Goal: Task Accomplishment & Management: Manage account settings

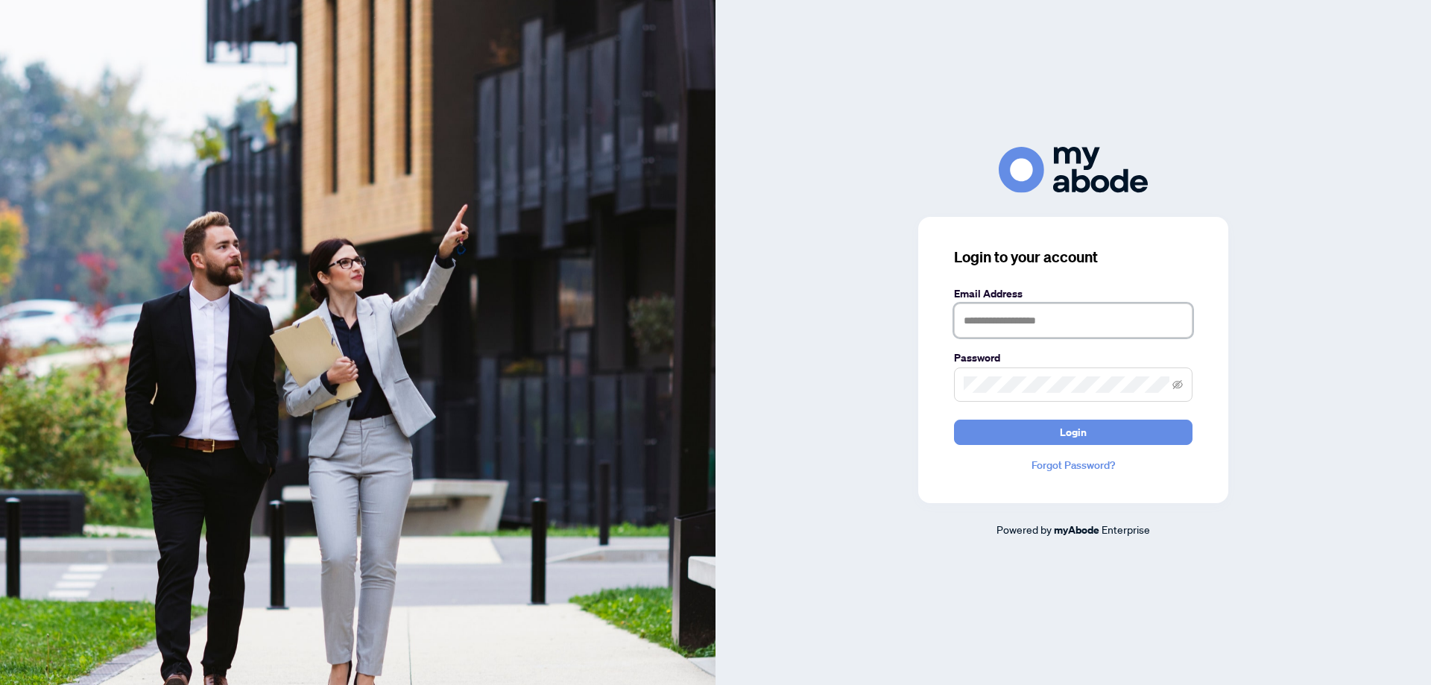
click at [1077, 321] on input "text" at bounding box center [1073, 320] width 238 height 34
type input "**********"
click at [1080, 437] on span "Login" at bounding box center [1073, 432] width 27 height 24
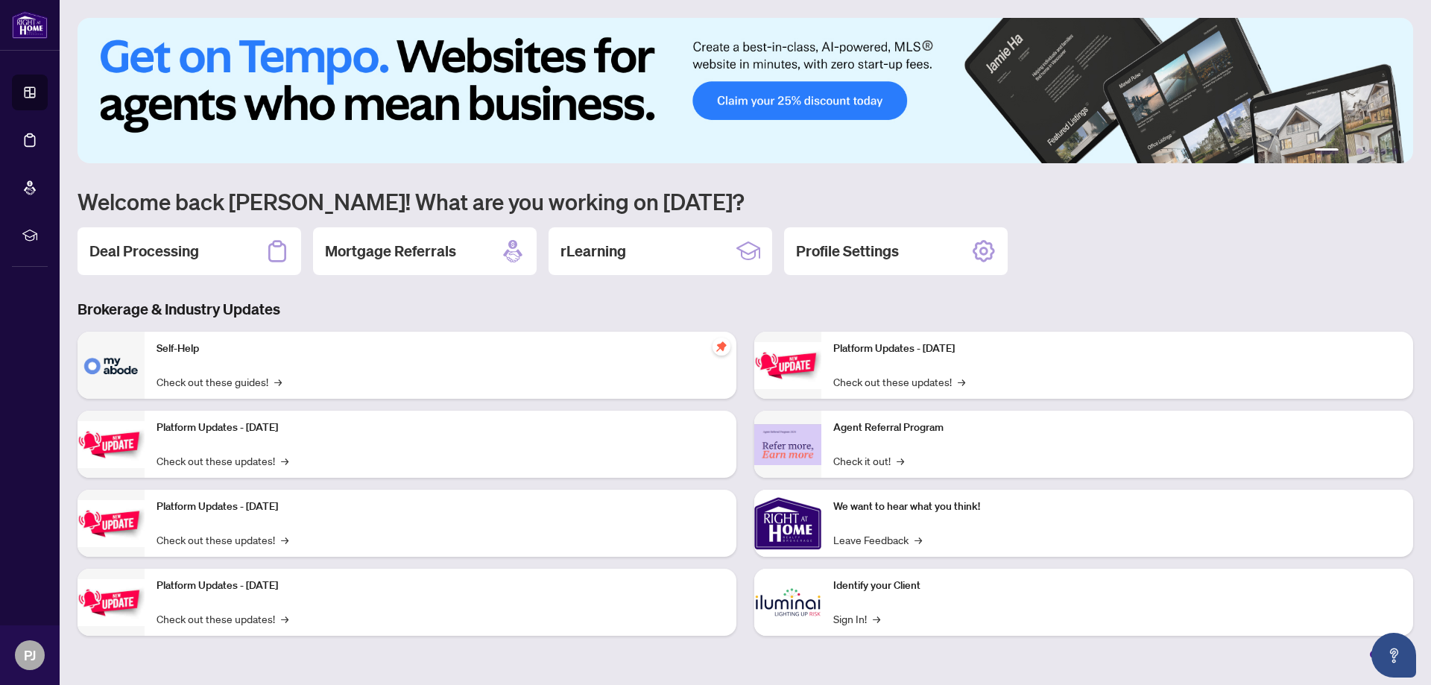
click at [542, 300] on h3 "Brokerage & Industry Updates" at bounding box center [744, 309] width 1335 height 21
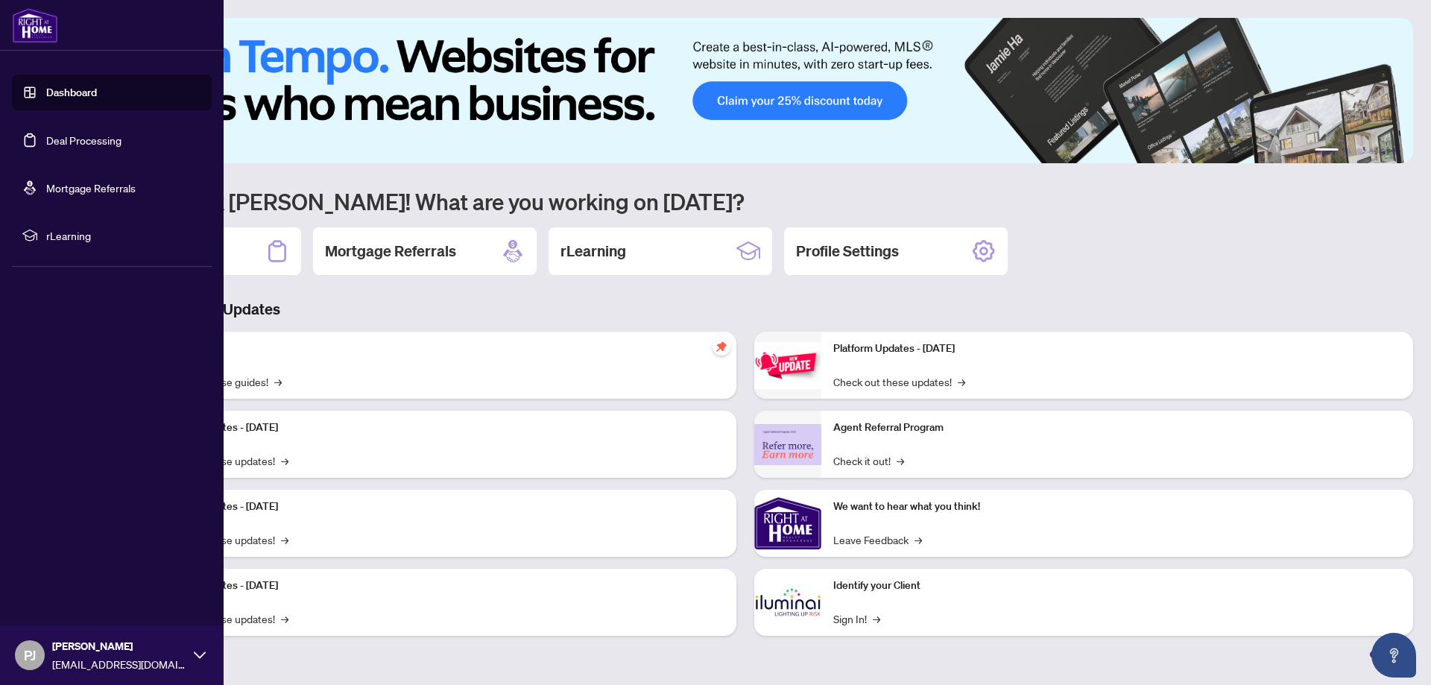
click at [103, 143] on link "Deal Processing" at bounding box center [83, 139] width 75 height 13
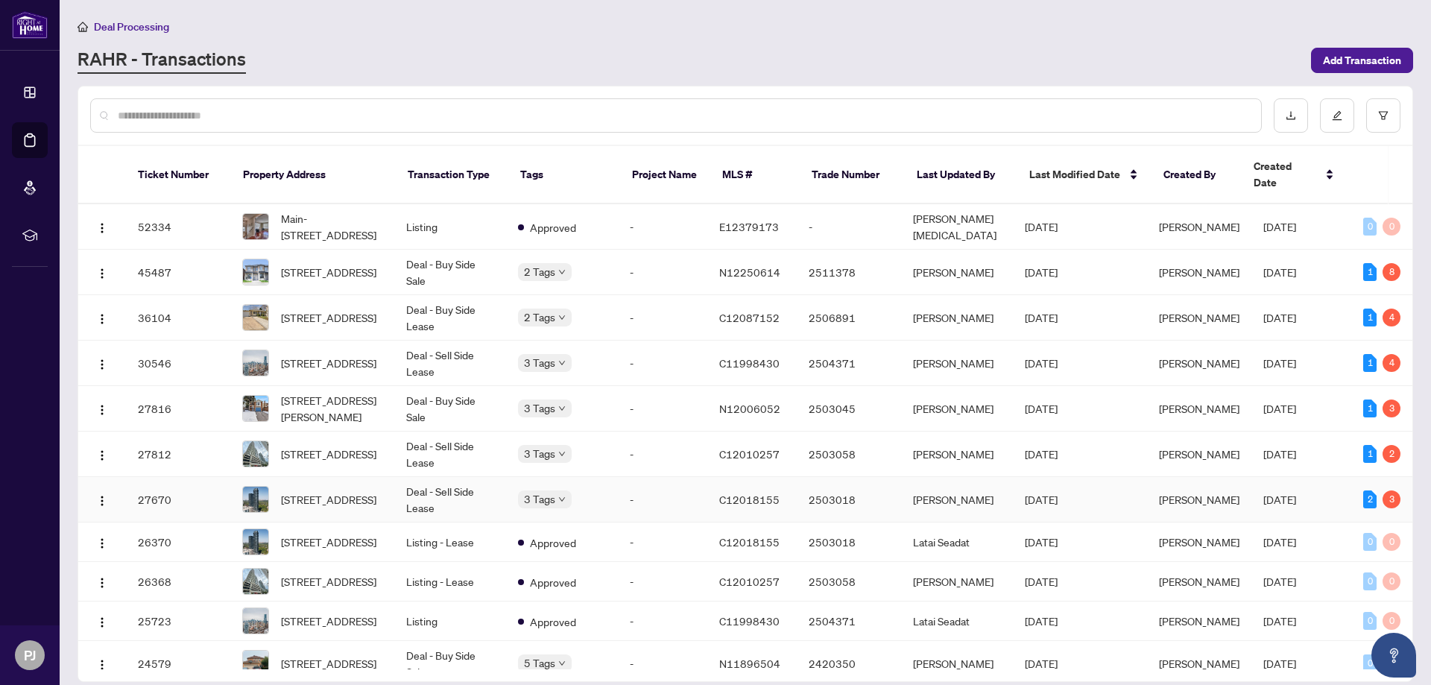
click at [451, 477] on td "Deal - Sell Side Lease" at bounding box center [450, 499] width 112 height 45
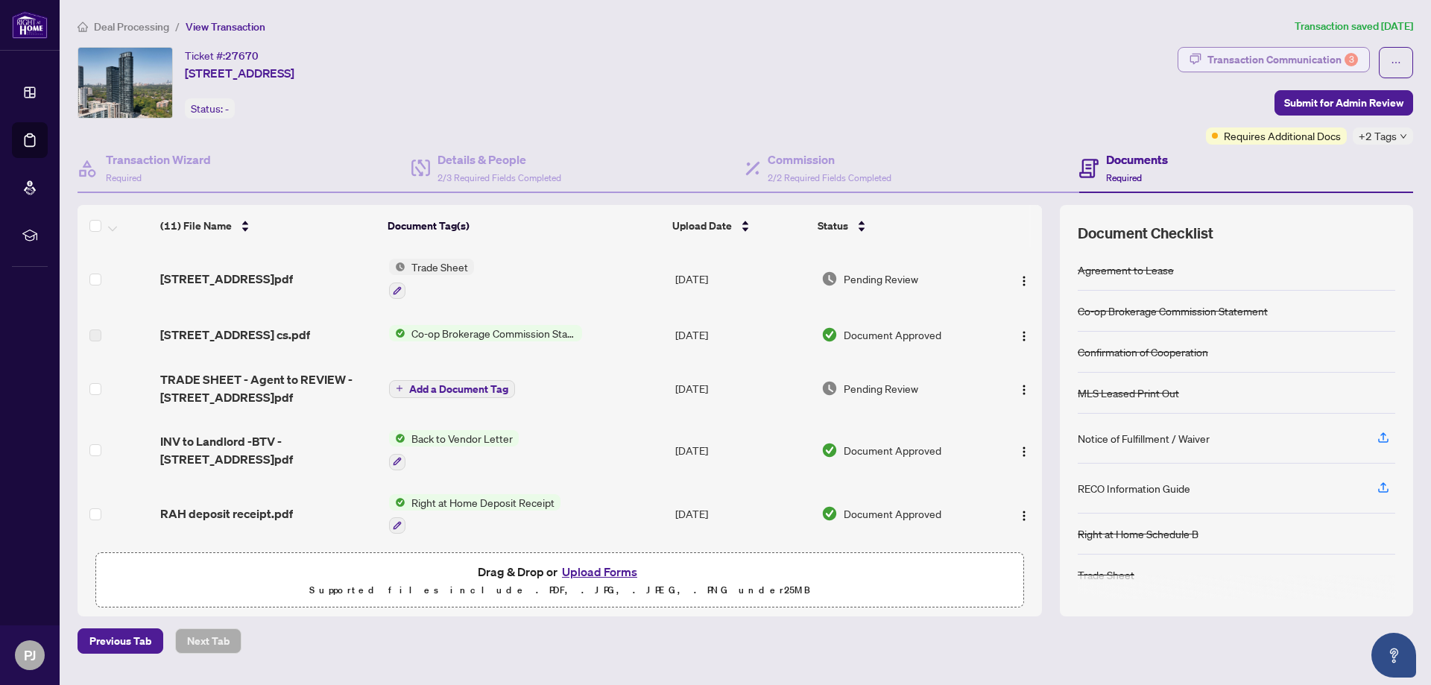
click at [1336, 57] on div "Transaction Communication 3" at bounding box center [1282, 60] width 151 height 24
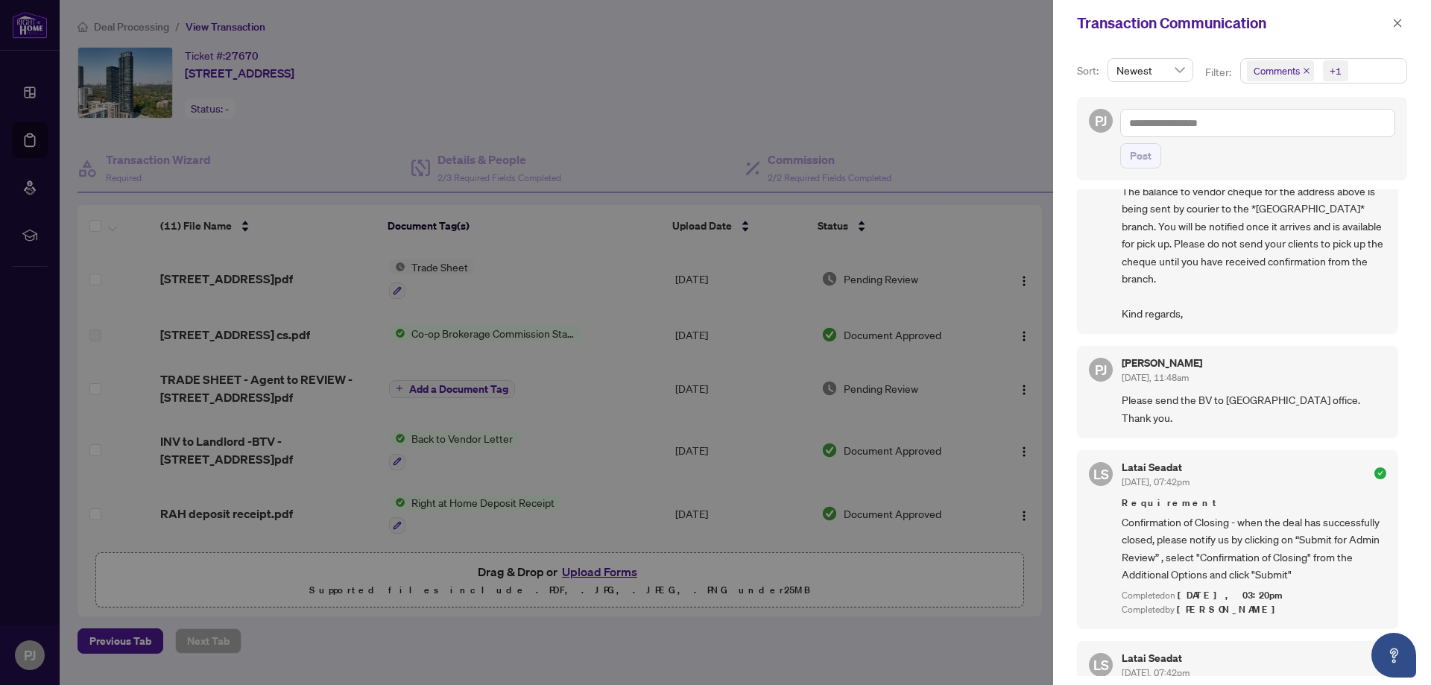
scroll to position [522, 0]
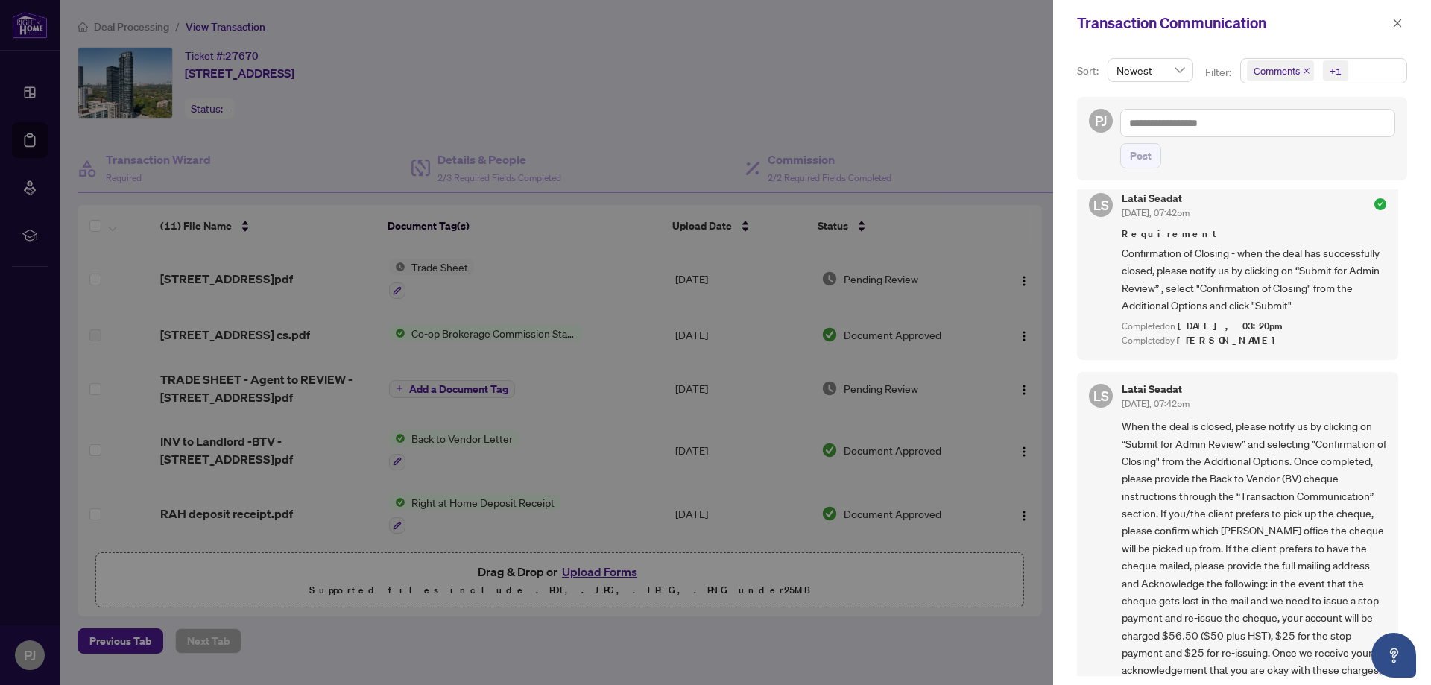
click at [987, 110] on div at bounding box center [715, 342] width 1431 height 685
drag, startPoint x: 1395, startPoint y: 26, endPoint x: 1385, endPoint y: 29, distance: 10.1
click at [1395, 25] on icon "close" at bounding box center [1397, 23] width 8 height 8
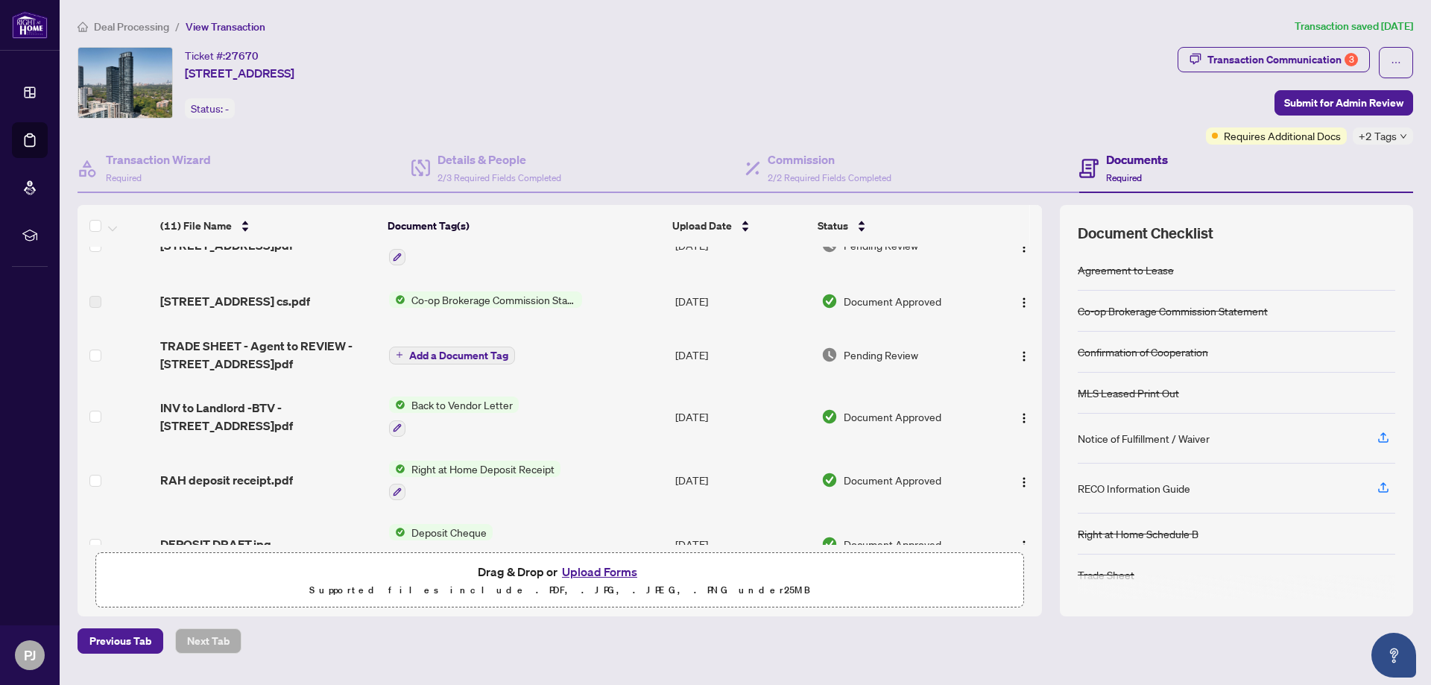
scroll to position [0, 0]
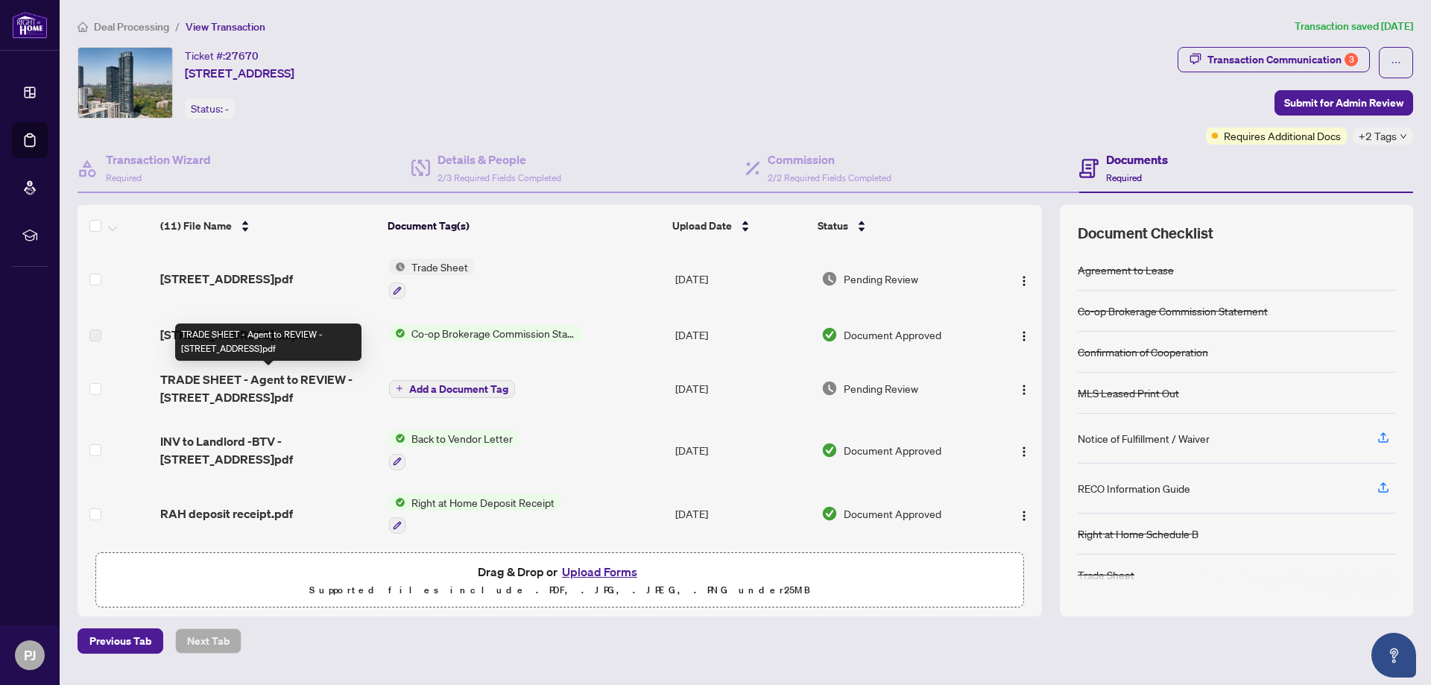
click at [338, 380] on span "TRADE SHEET - Agent to REVIEW - [STREET_ADDRESS]pdf" at bounding box center [268, 388] width 217 height 36
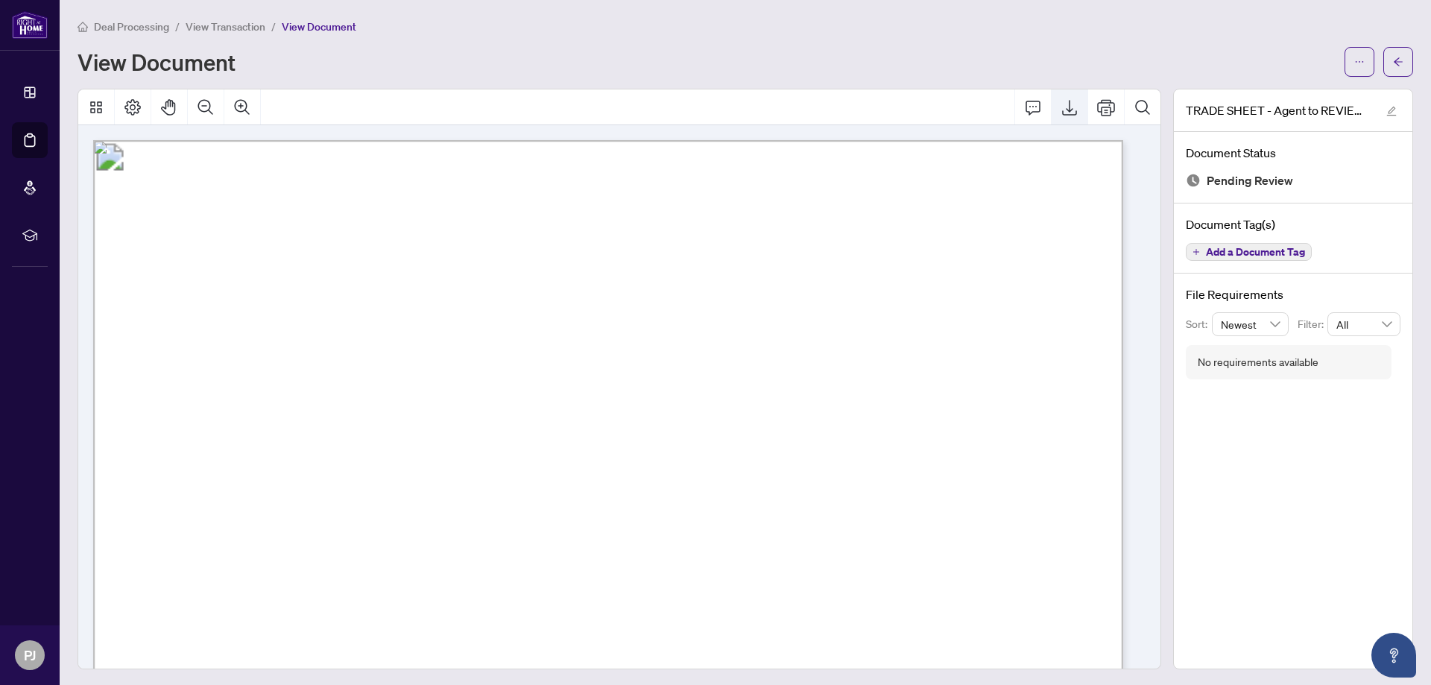
click at [1060, 107] on icon "Export" at bounding box center [1069, 107] width 18 height 18
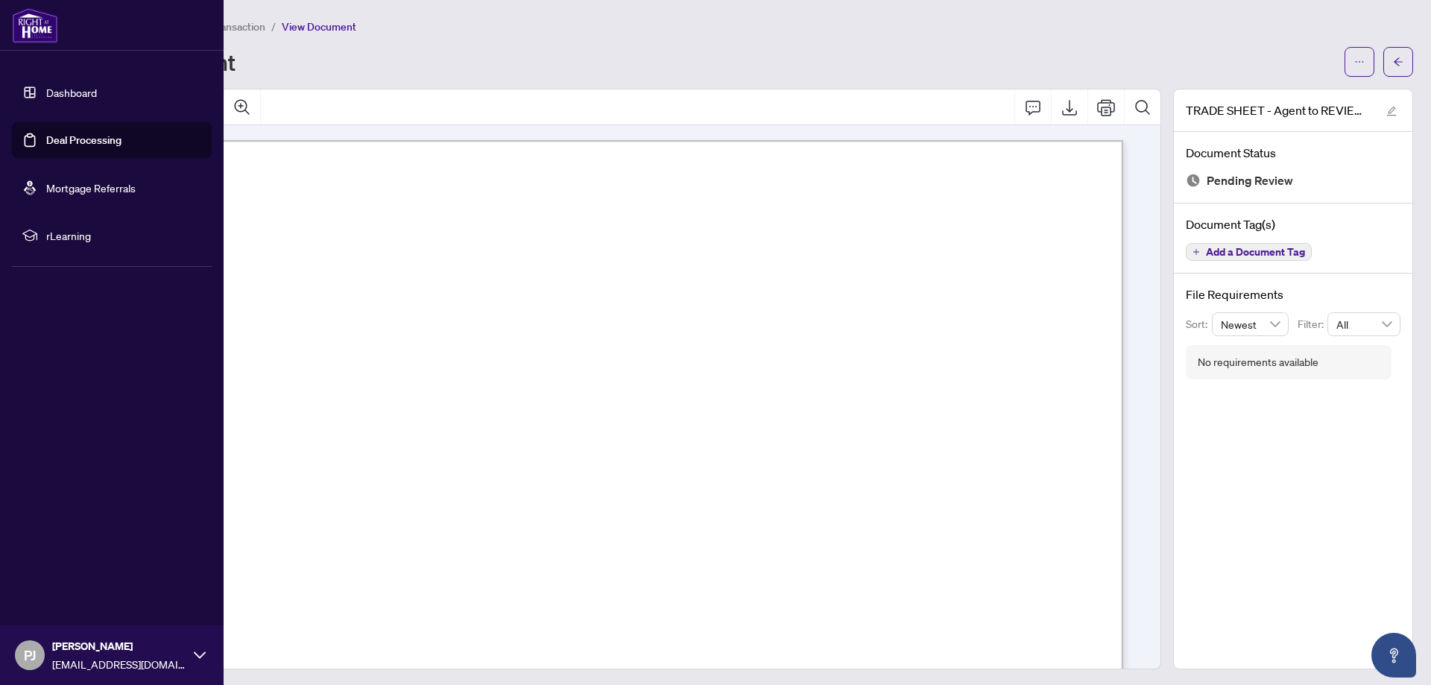
click at [75, 139] on link "Deal Processing" at bounding box center [83, 139] width 75 height 13
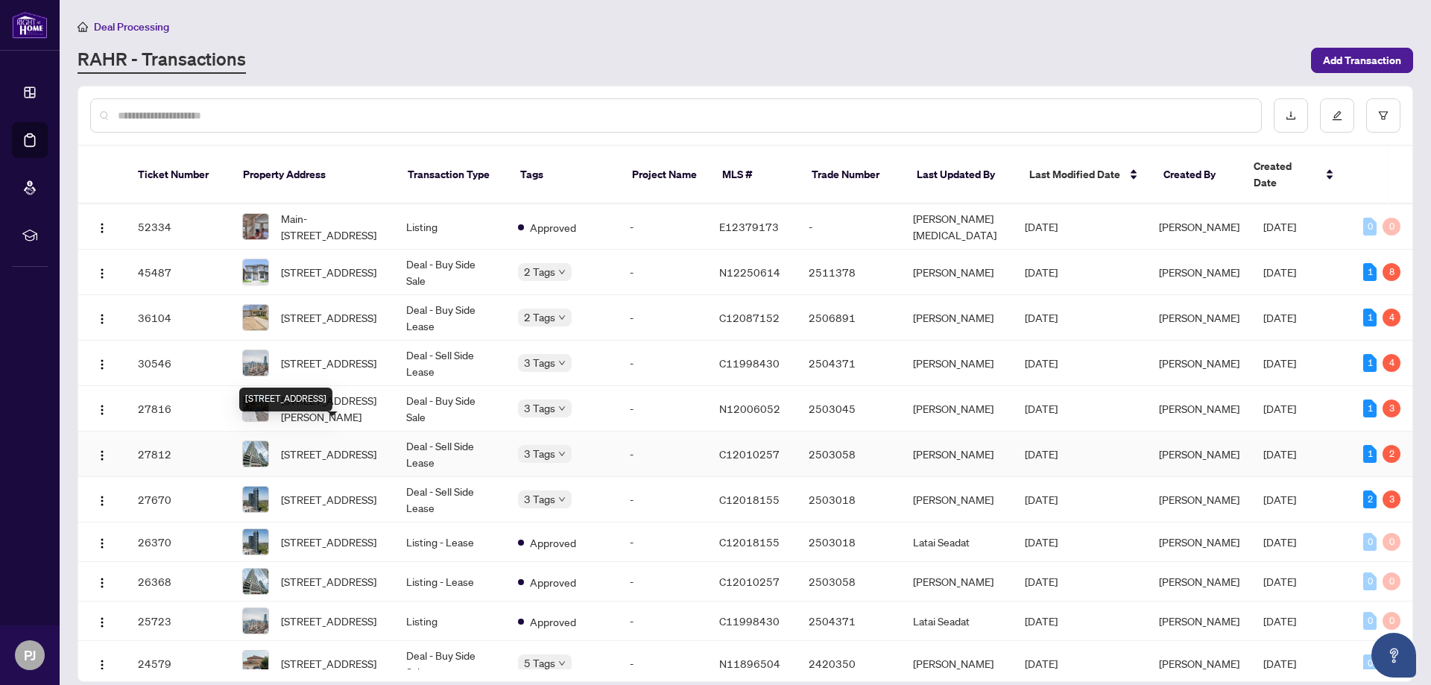
click at [348, 446] on span "[STREET_ADDRESS]" at bounding box center [328, 454] width 95 height 16
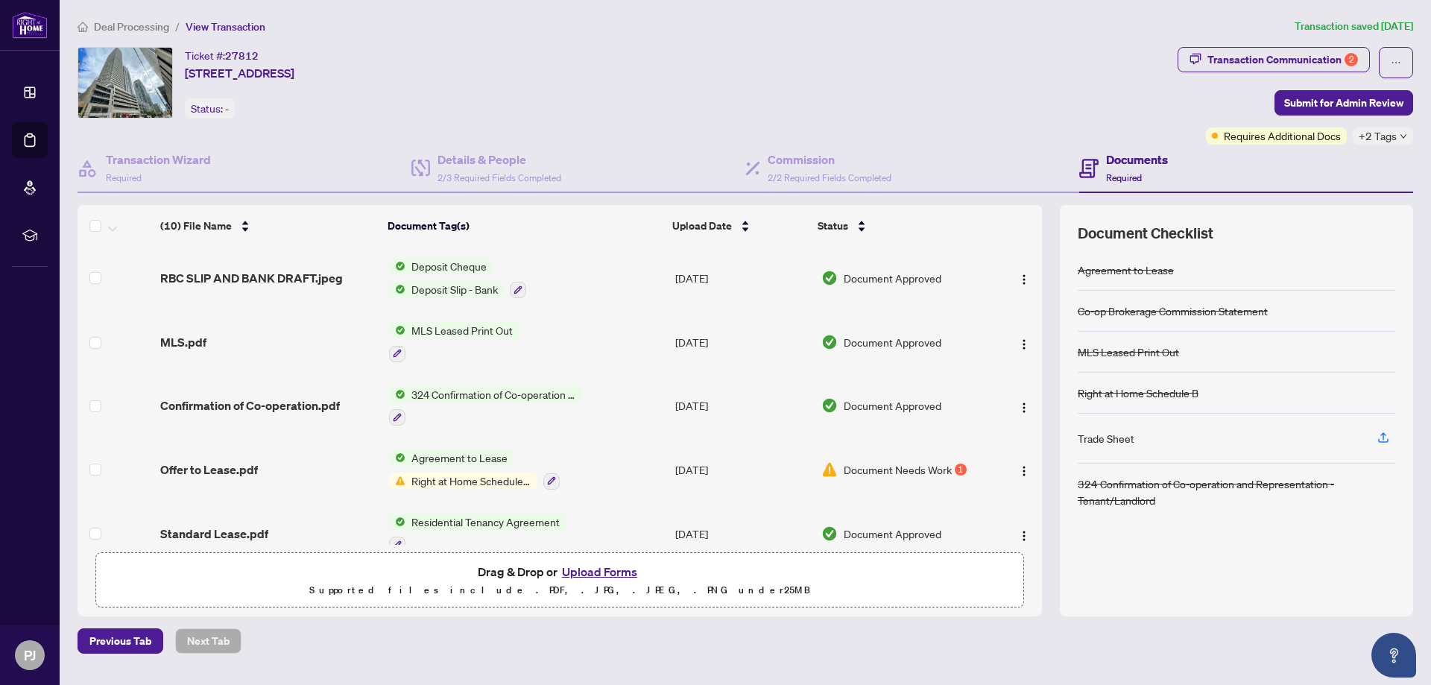
scroll to position [323, 0]
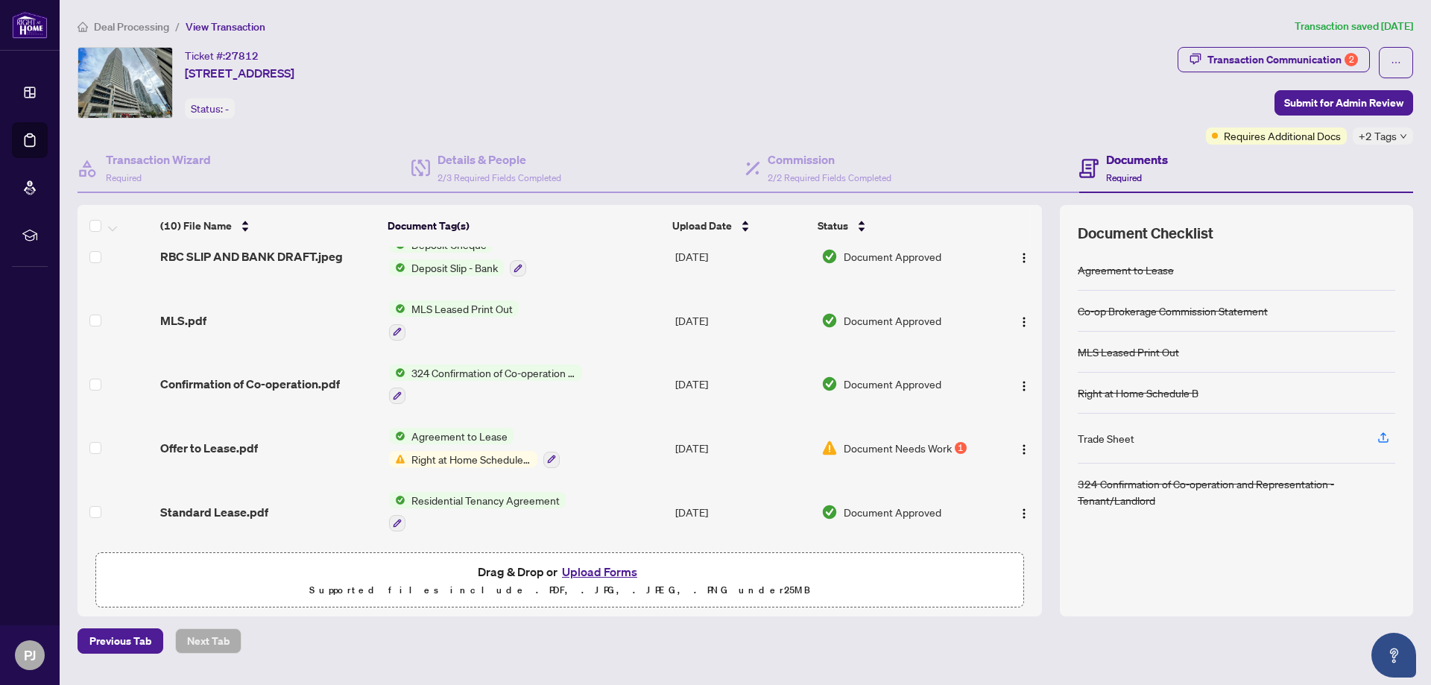
click at [875, 442] on span "Document Needs Work" at bounding box center [897, 448] width 108 height 16
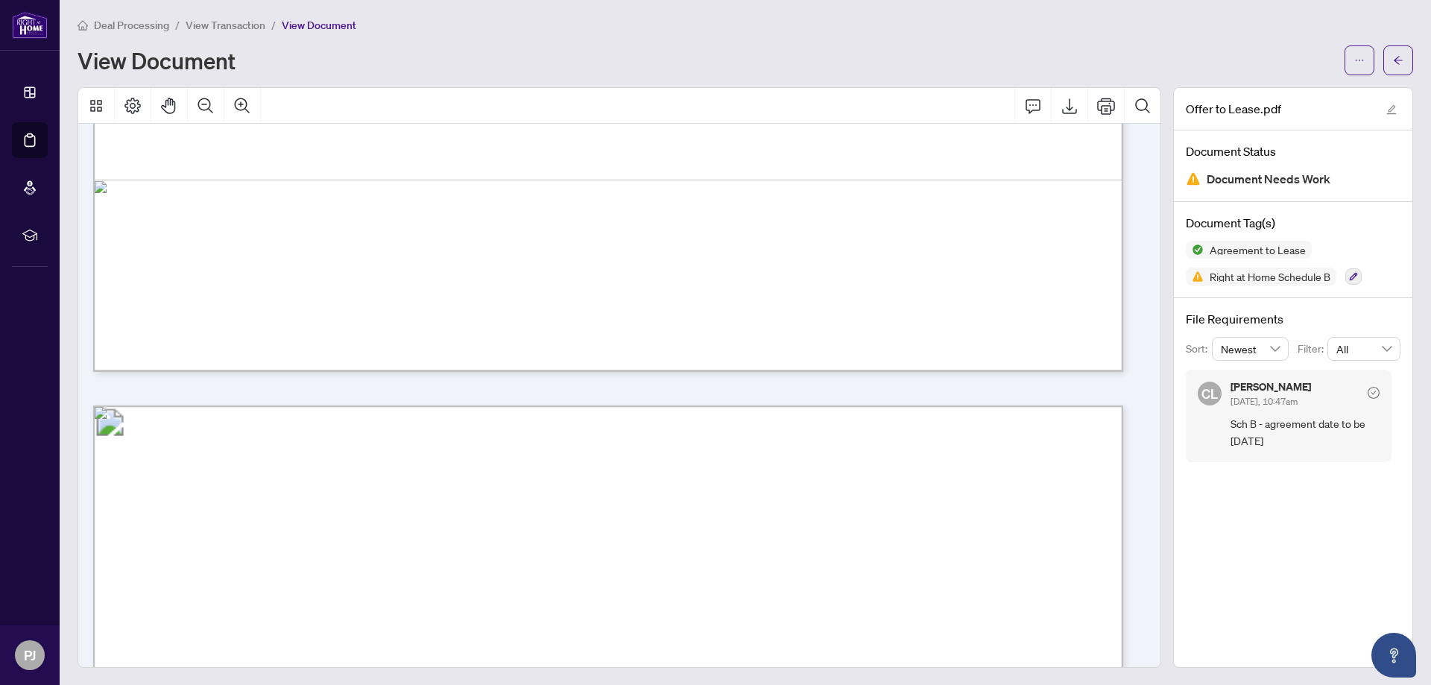
scroll to position [3776, 0]
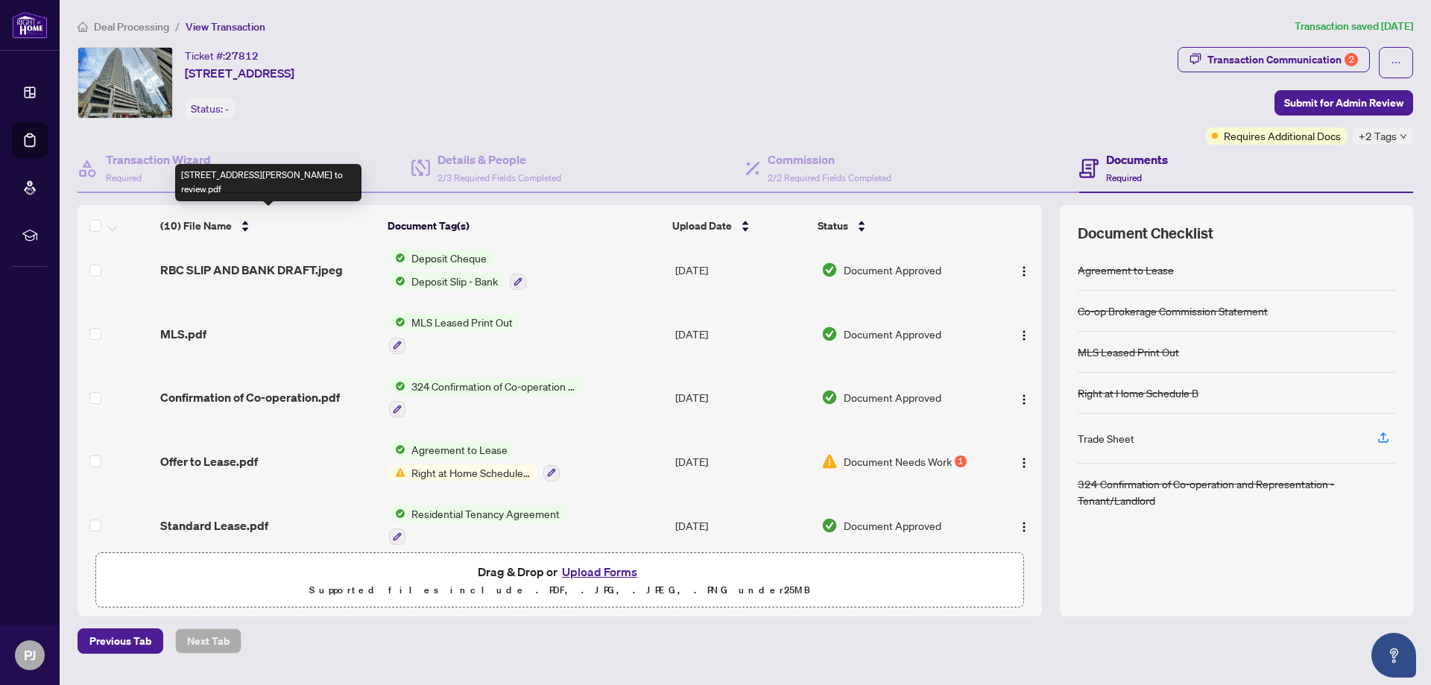
scroll to position [323, 0]
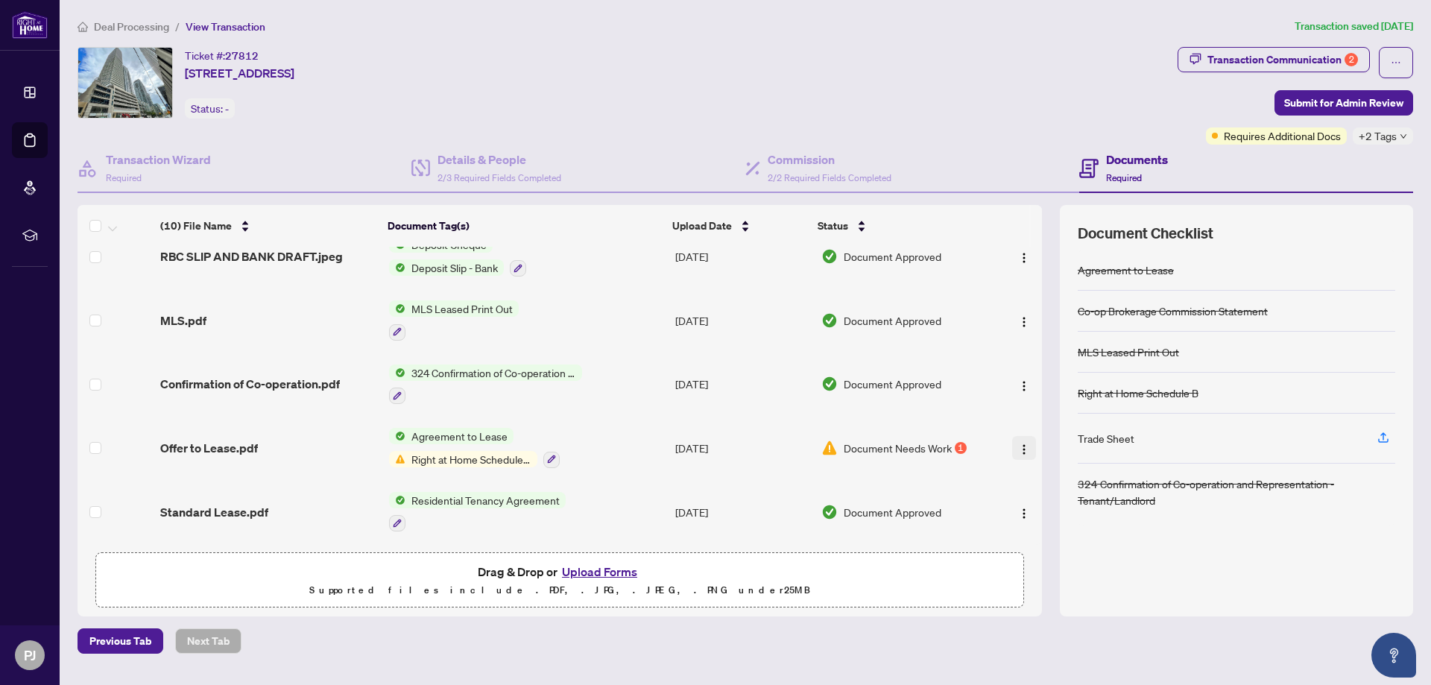
click at [1025, 448] on button "button" at bounding box center [1024, 448] width 24 height 24
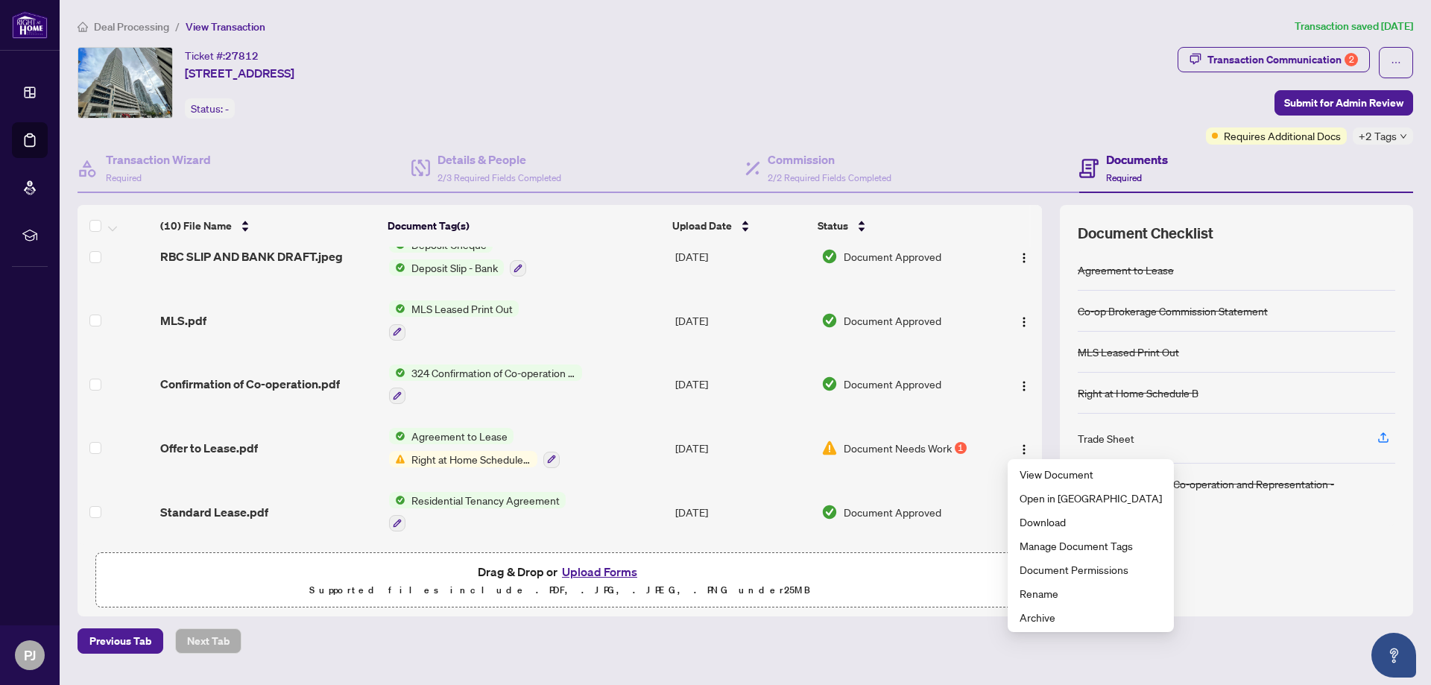
click at [922, 480] on td "Document Approved" at bounding box center [903, 512] width 177 height 64
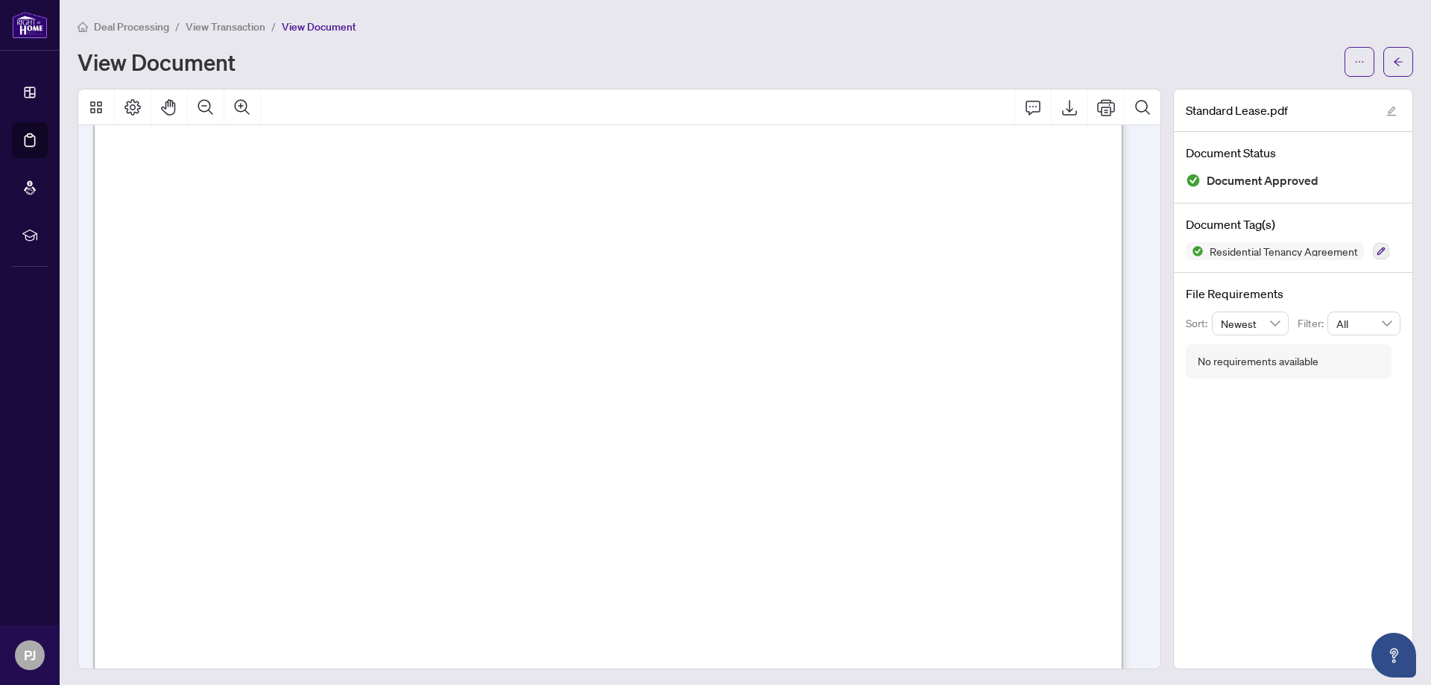
scroll to position [3204, 0]
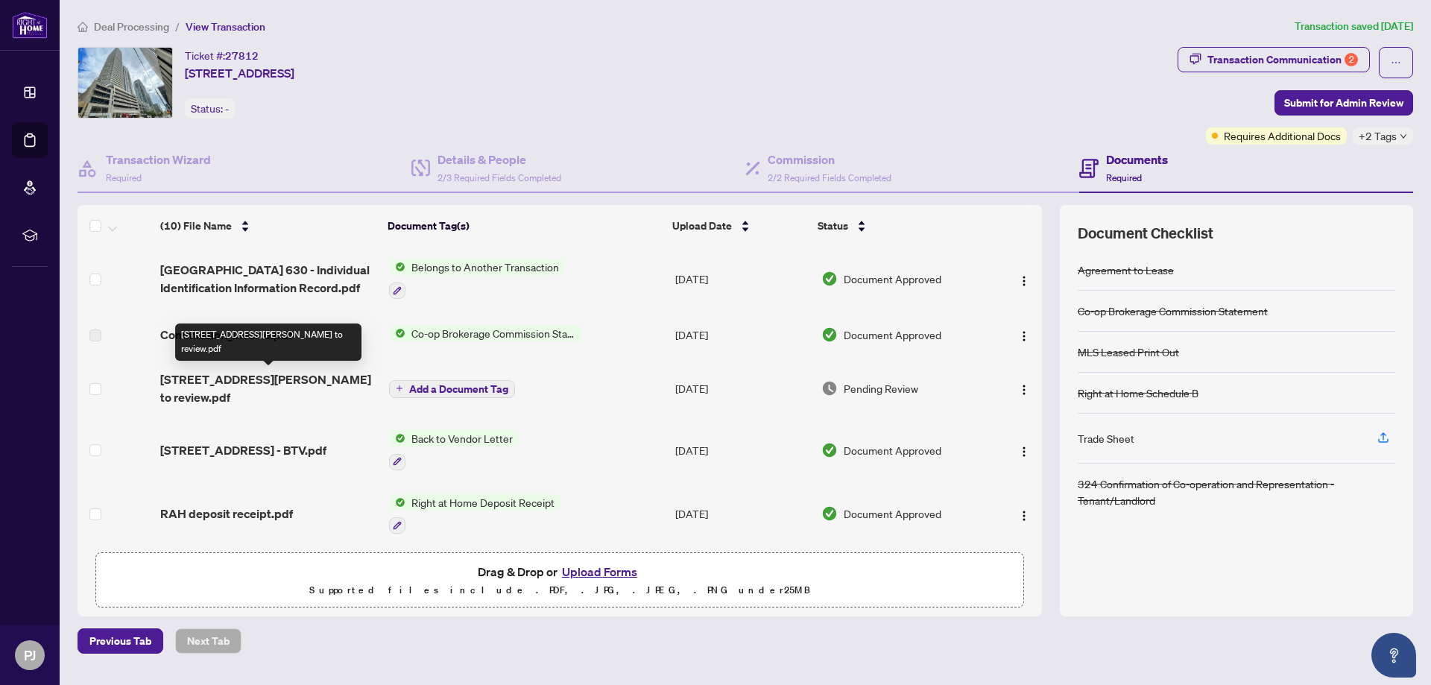
click at [272, 384] on span "[STREET_ADDRESS][PERSON_NAME] to review.pdf" at bounding box center [268, 388] width 217 height 36
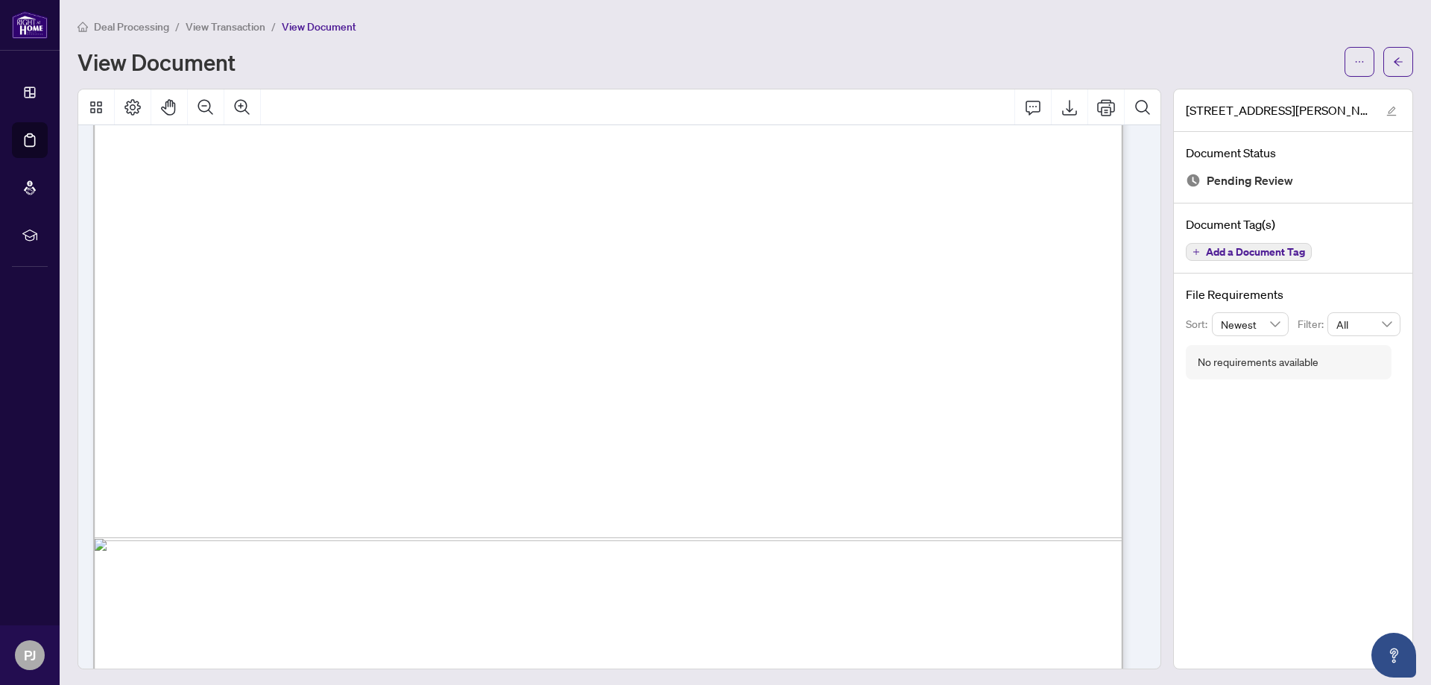
scroll to position [819, 0]
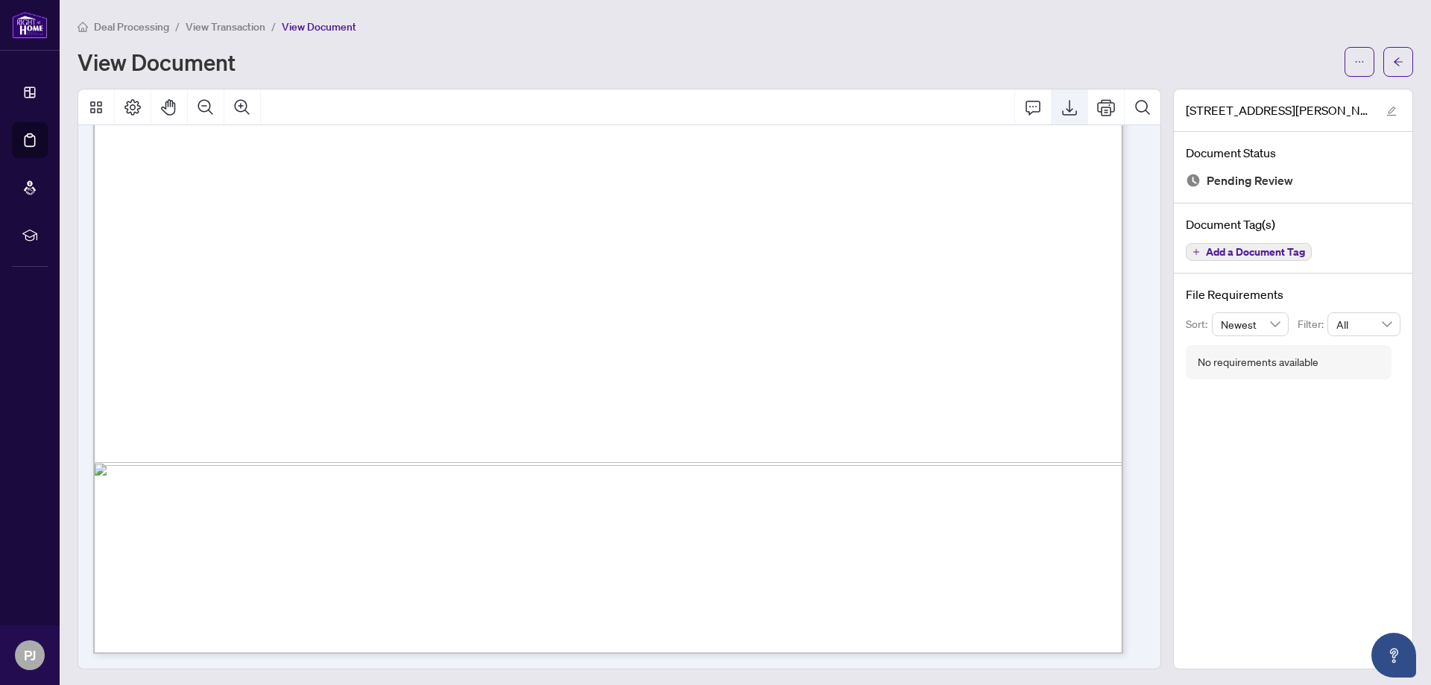
click at [1065, 106] on icon "Export" at bounding box center [1069, 107] width 18 height 18
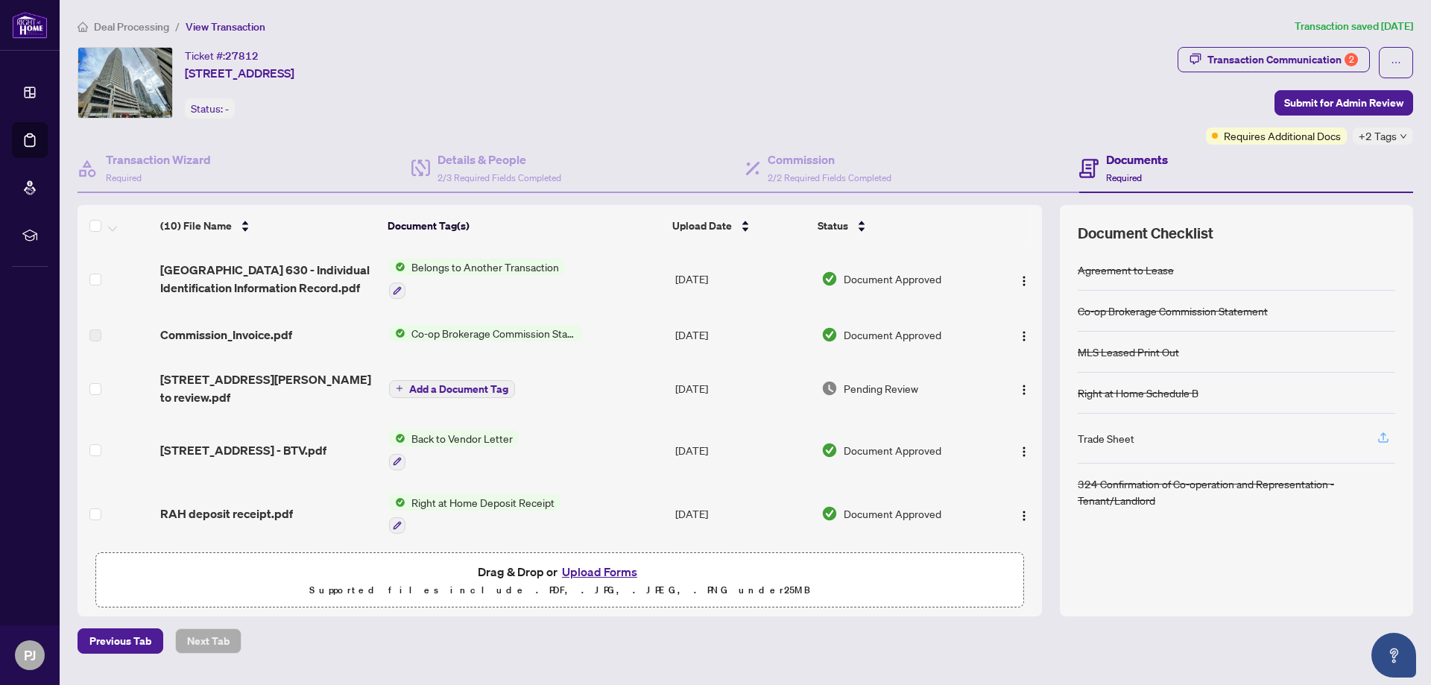
click at [1382, 439] on icon "button" at bounding box center [1382, 437] width 13 height 13
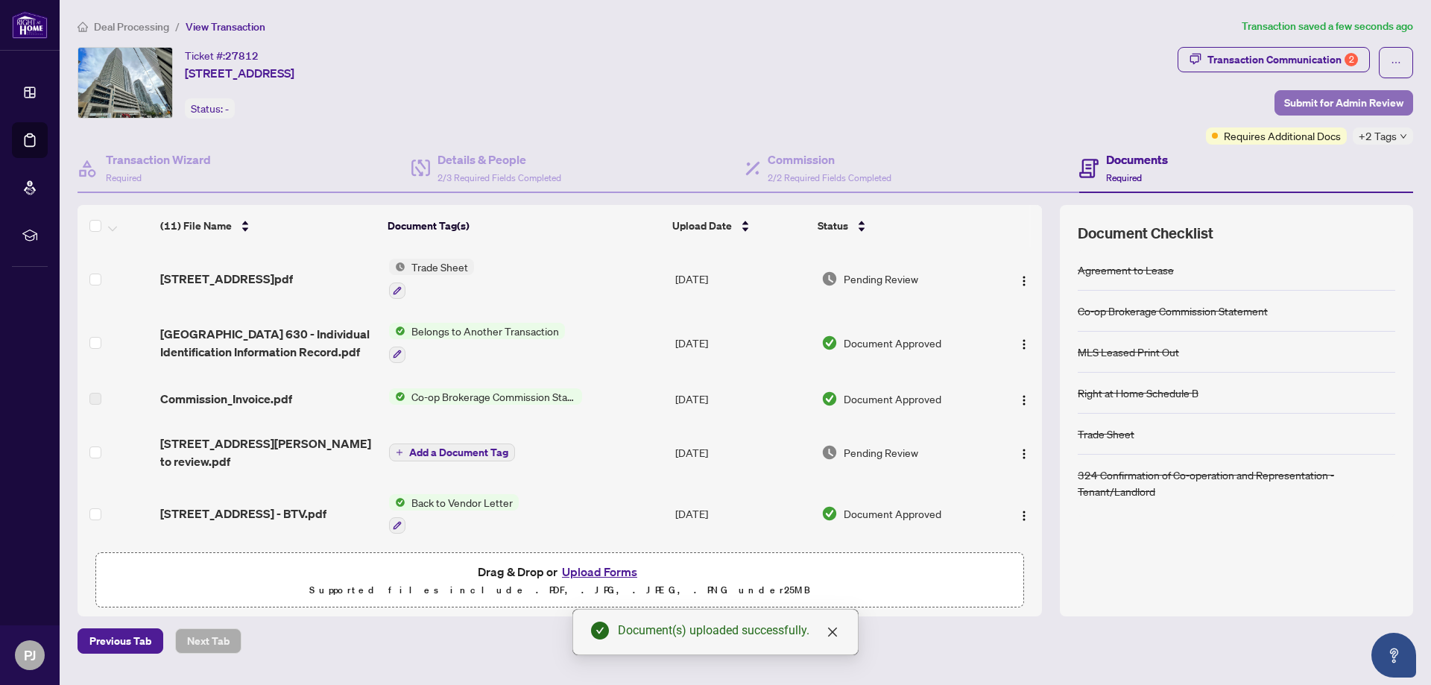
click at [1355, 98] on span "Submit for Admin Review" at bounding box center [1343, 103] width 119 height 24
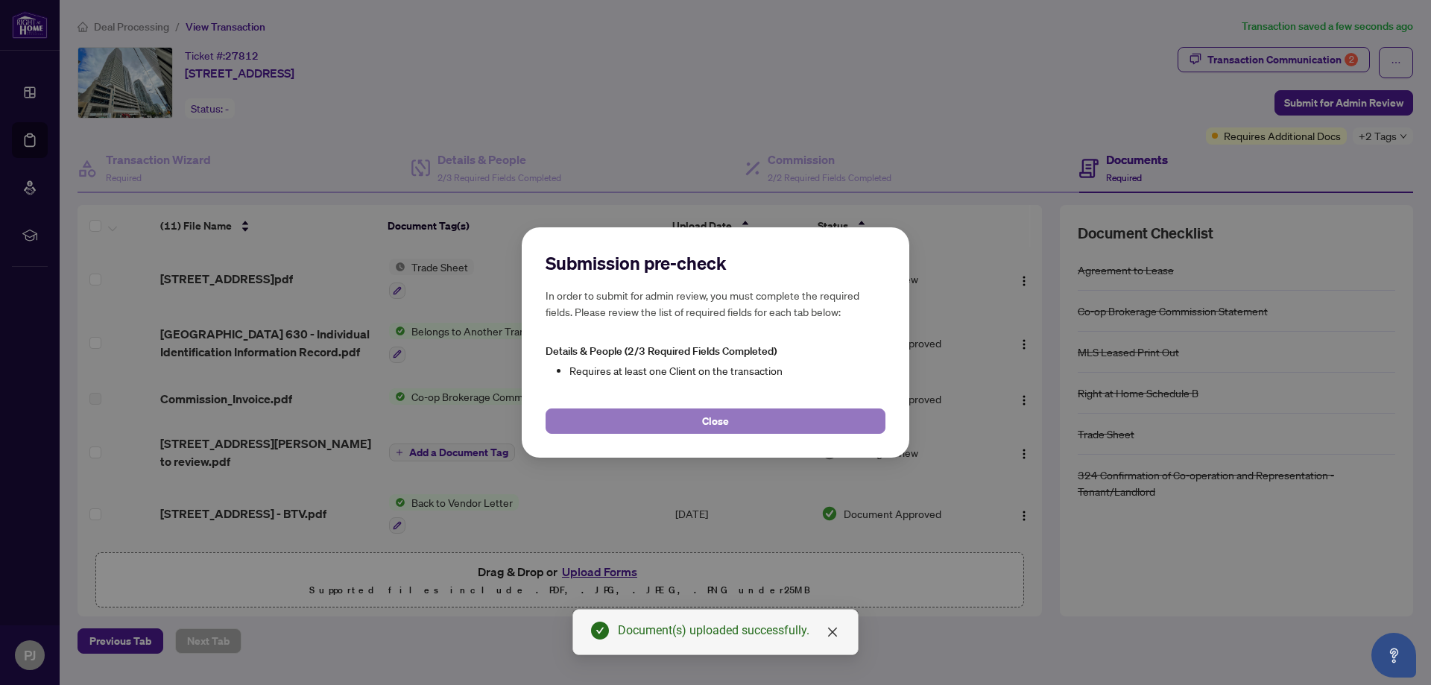
click at [696, 422] on button "Close" at bounding box center [715, 420] width 340 height 25
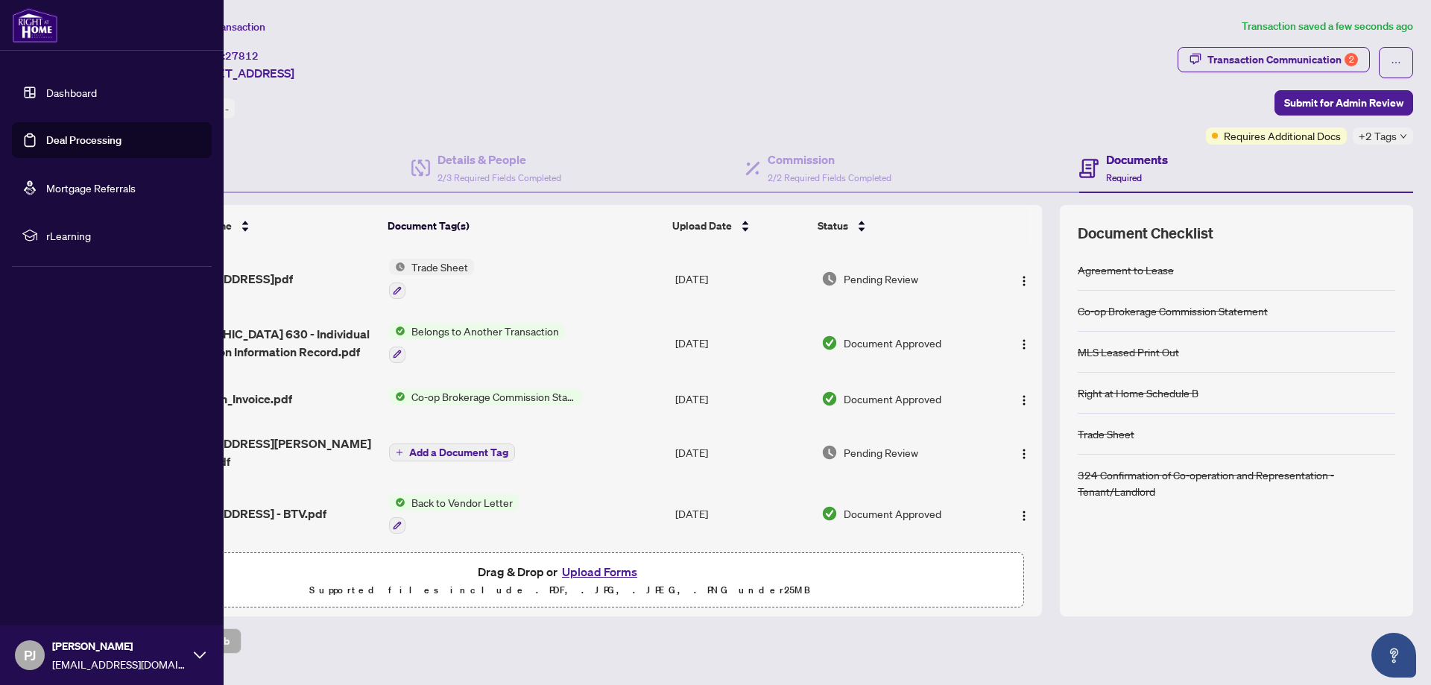
click at [75, 147] on link "Deal Processing" at bounding box center [83, 139] width 75 height 13
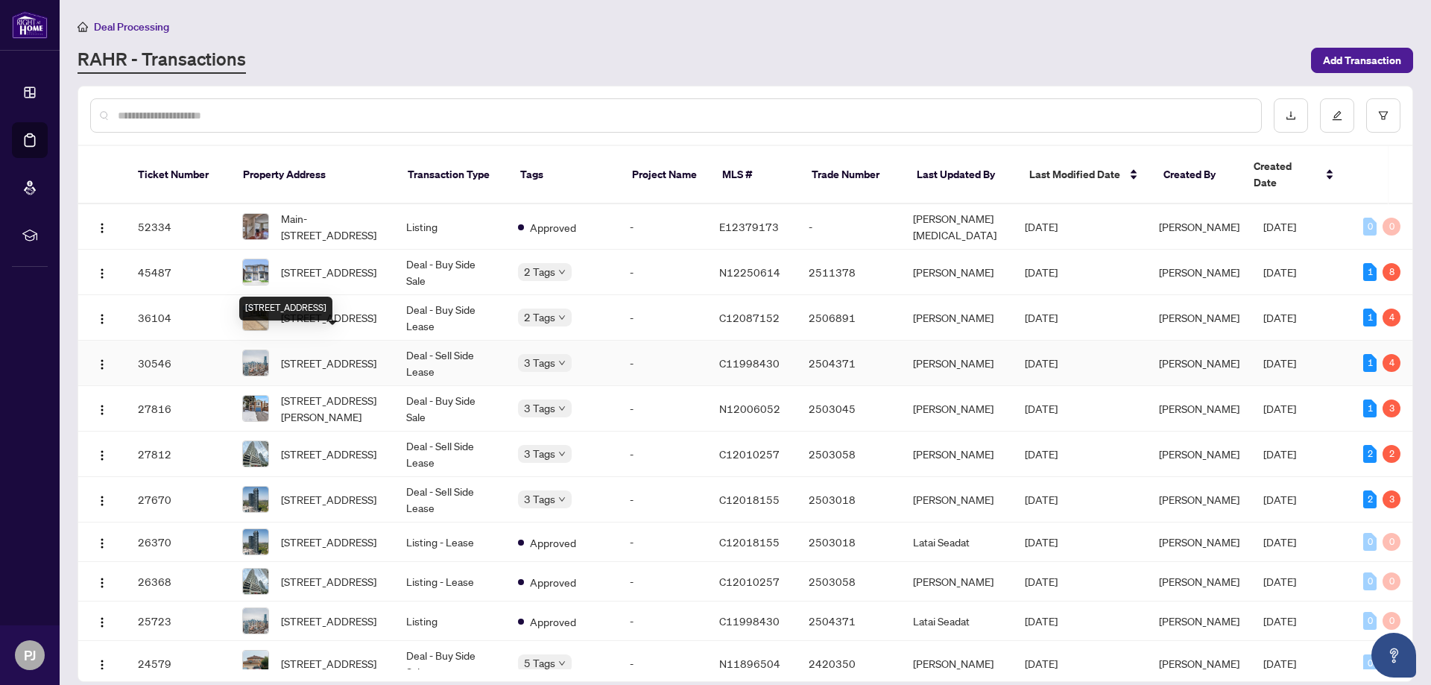
click at [341, 355] on span "[STREET_ADDRESS]" at bounding box center [328, 363] width 95 height 16
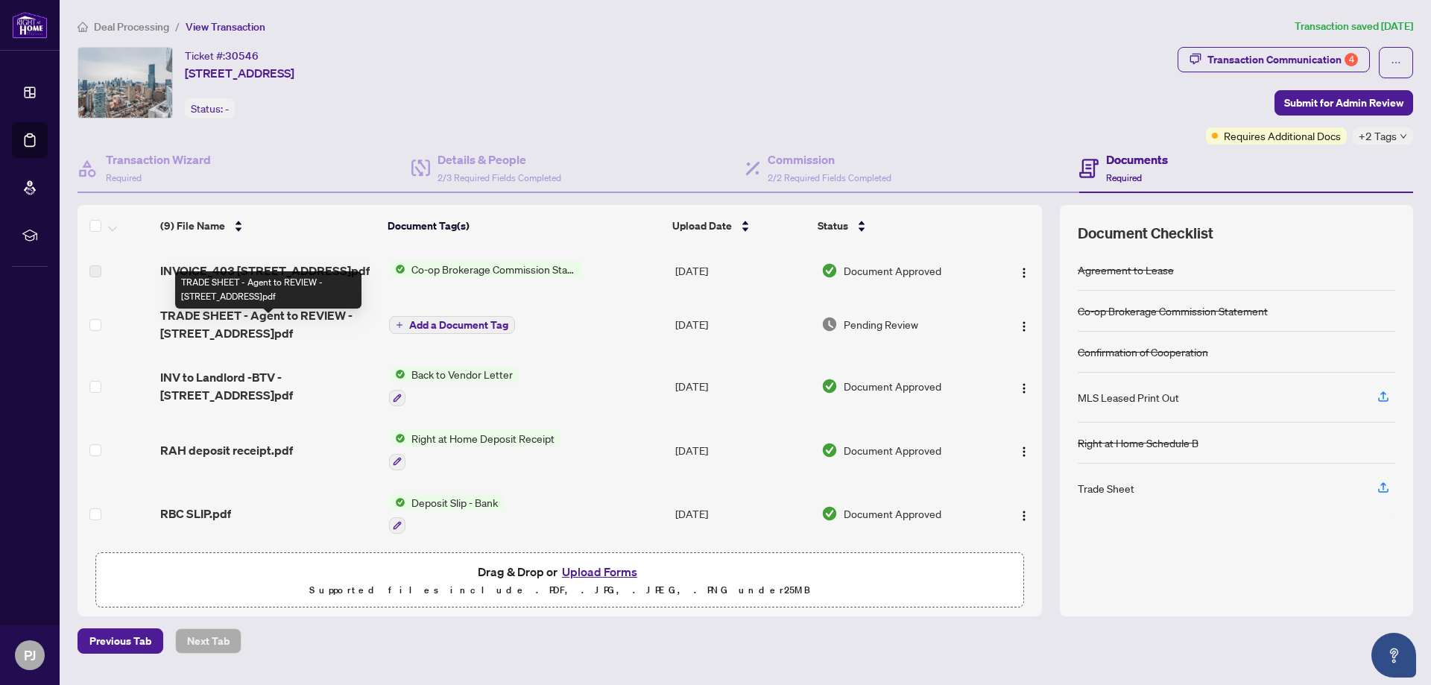
click at [313, 327] on span "TRADE SHEET - Agent to REVIEW - [STREET_ADDRESS]pdf" at bounding box center [268, 324] width 217 height 36
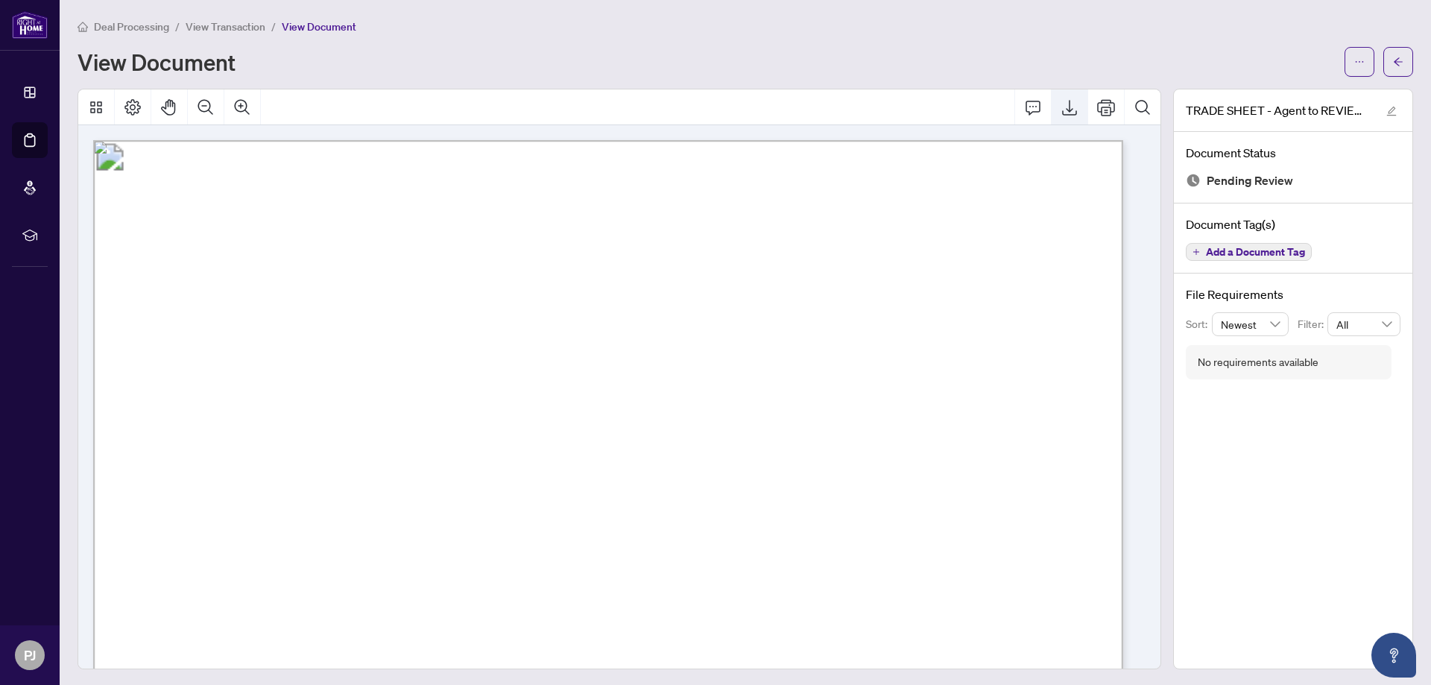
click at [1060, 110] on icon "Export" at bounding box center [1069, 107] width 18 height 18
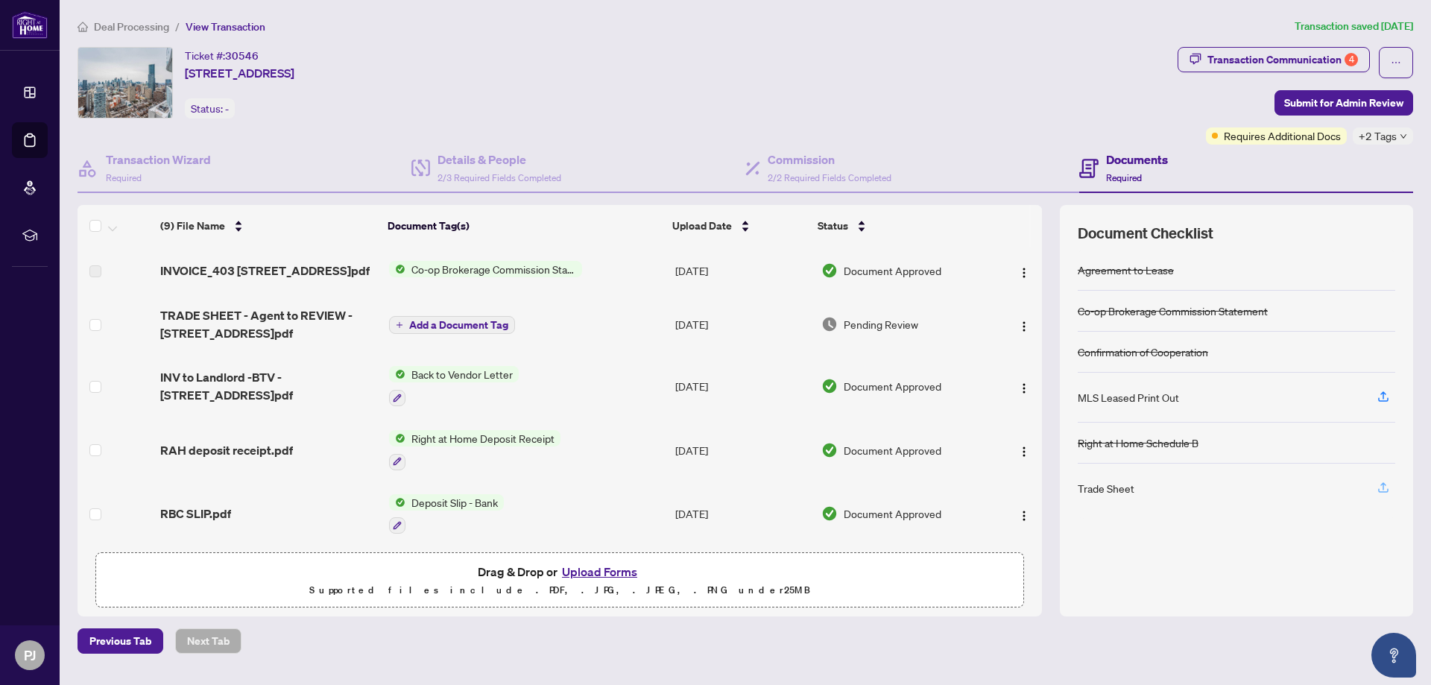
click at [1386, 487] on icon "button" at bounding box center [1382, 487] width 13 height 13
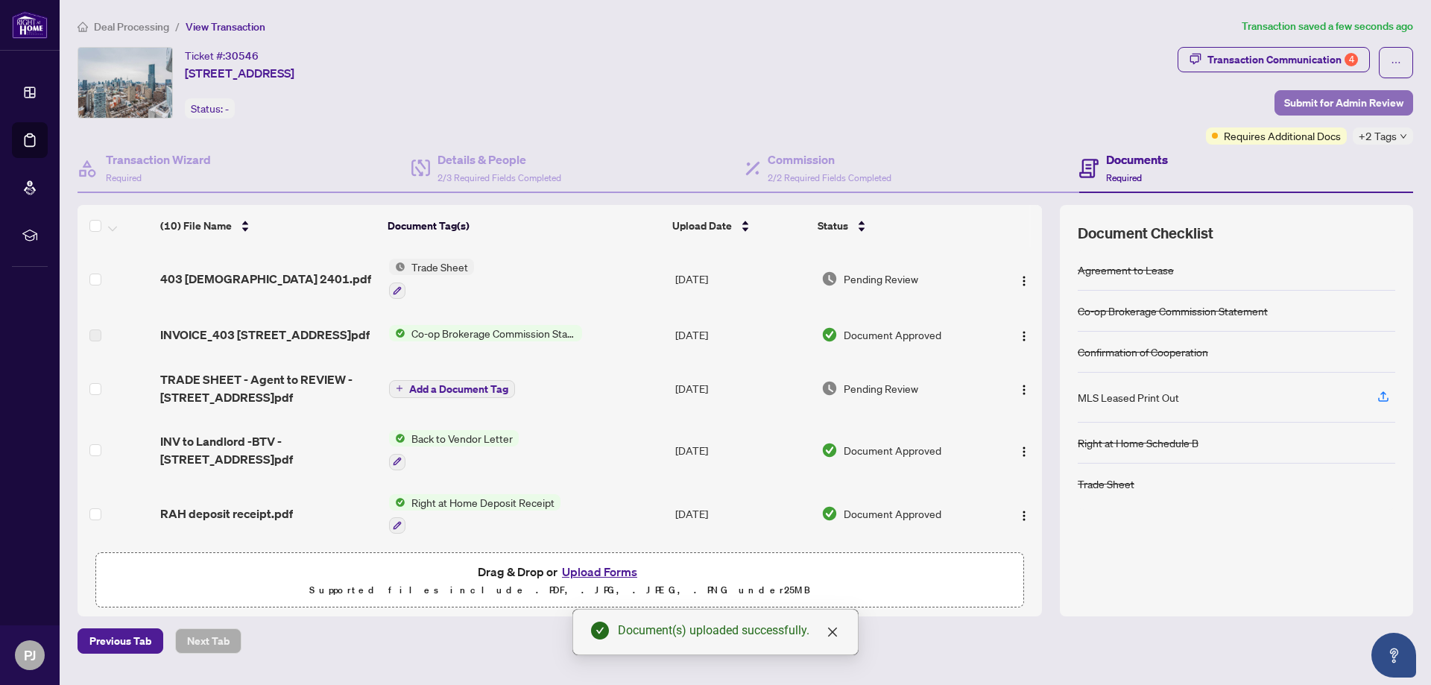
click at [1359, 101] on span "Submit for Admin Review" at bounding box center [1343, 103] width 119 height 24
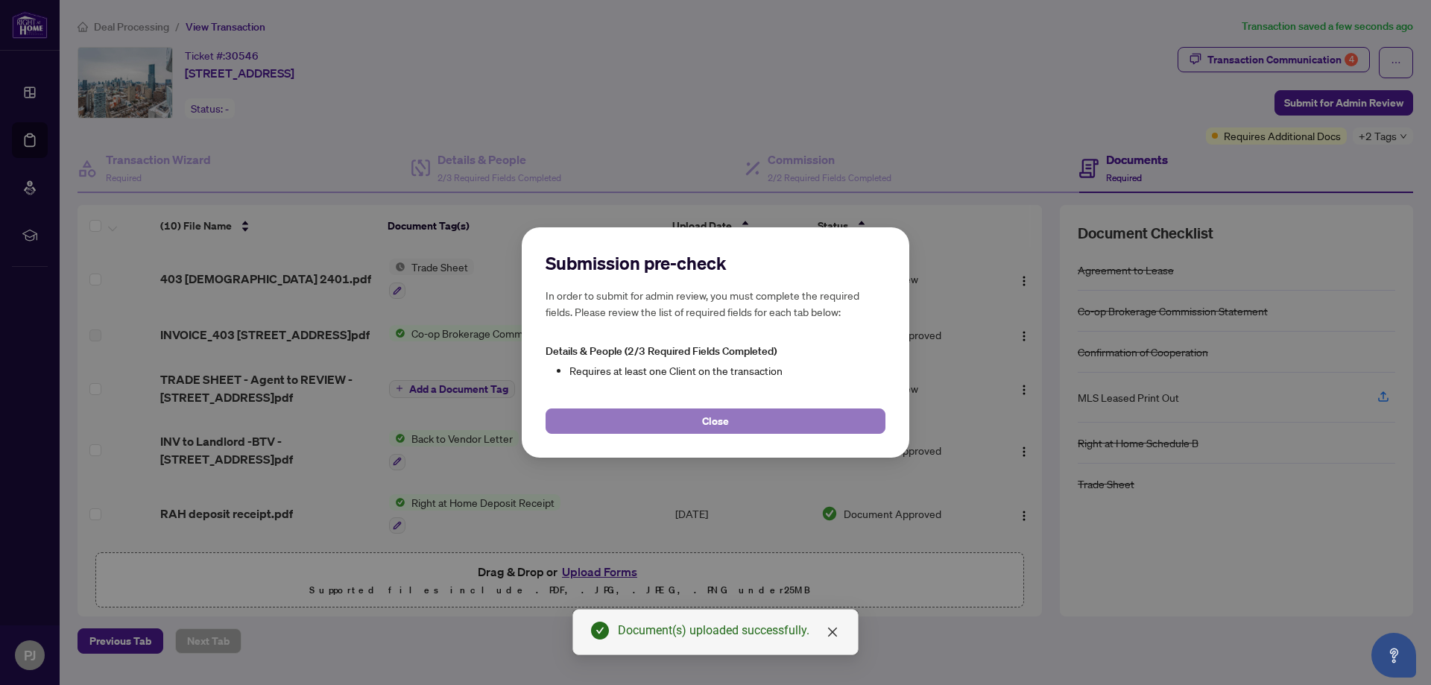
click at [712, 422] on span "Close" at bounding box center [715, 421] width 27 height 24
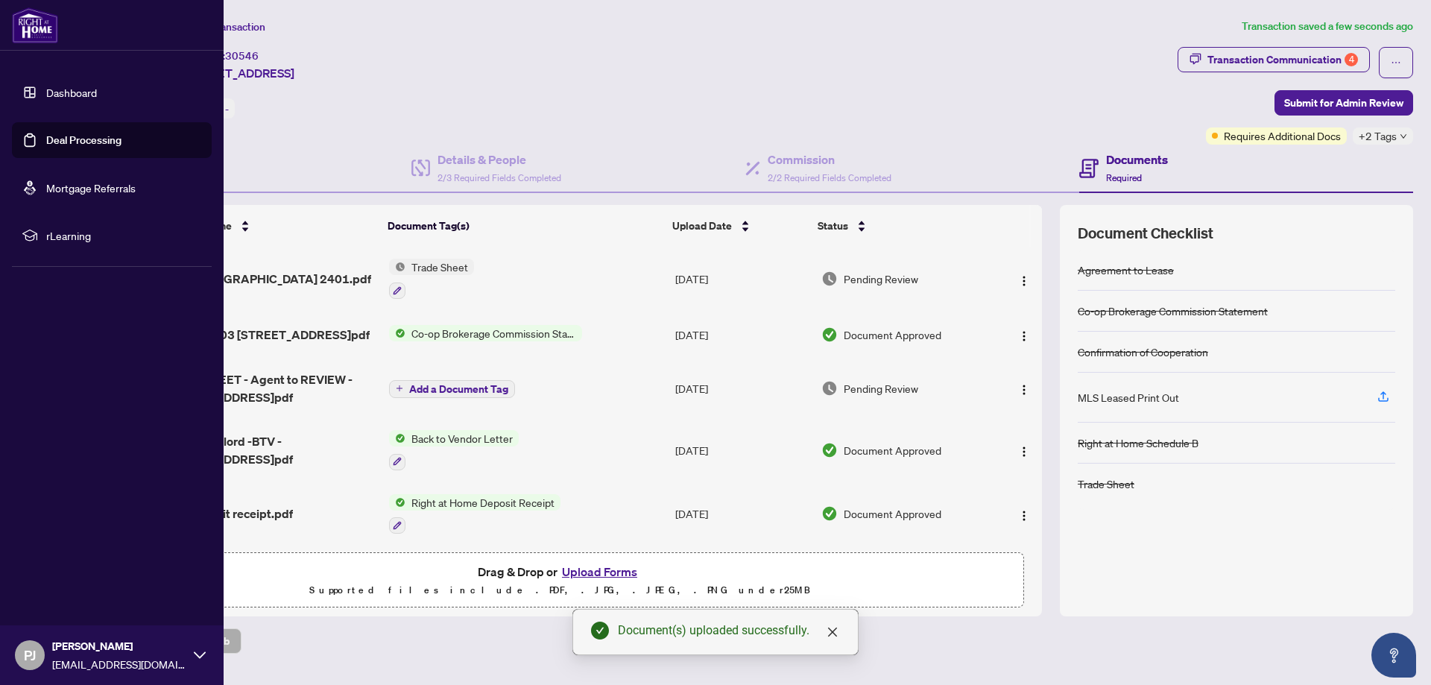
click at [52, 141] on link "Deal Processing" at bounding box center [83, 139] width 75 height 13
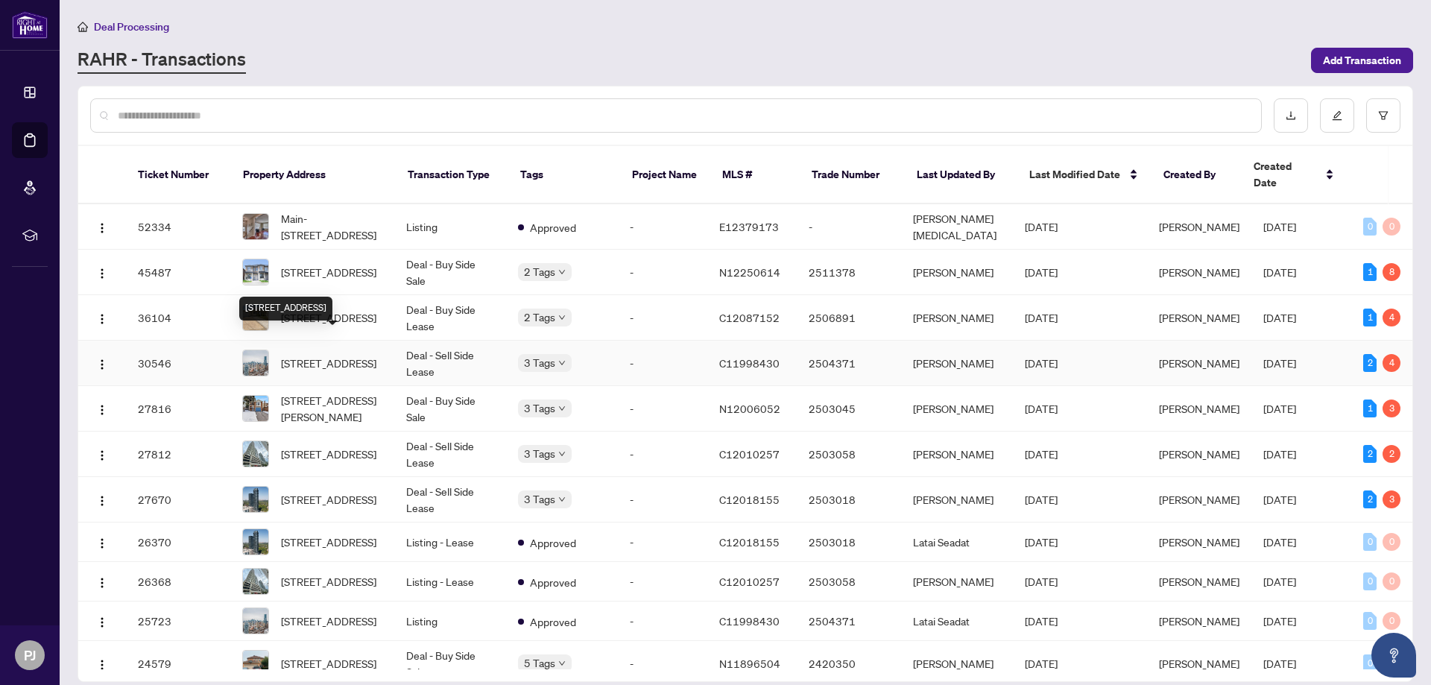
click at [374, 355] on span "[STREET_ADDRESS]" at bounding box center [328, 363] width 95 height 16
click at [320, 393] on span "[STREET_ADDRESS][PERSON_NAME]" at bounding box center [331, 408] width 101 height 33
click at [349, 309] on span "[STREET_ADDRESS]" at bounding box center [328, 317] width 95 height 16
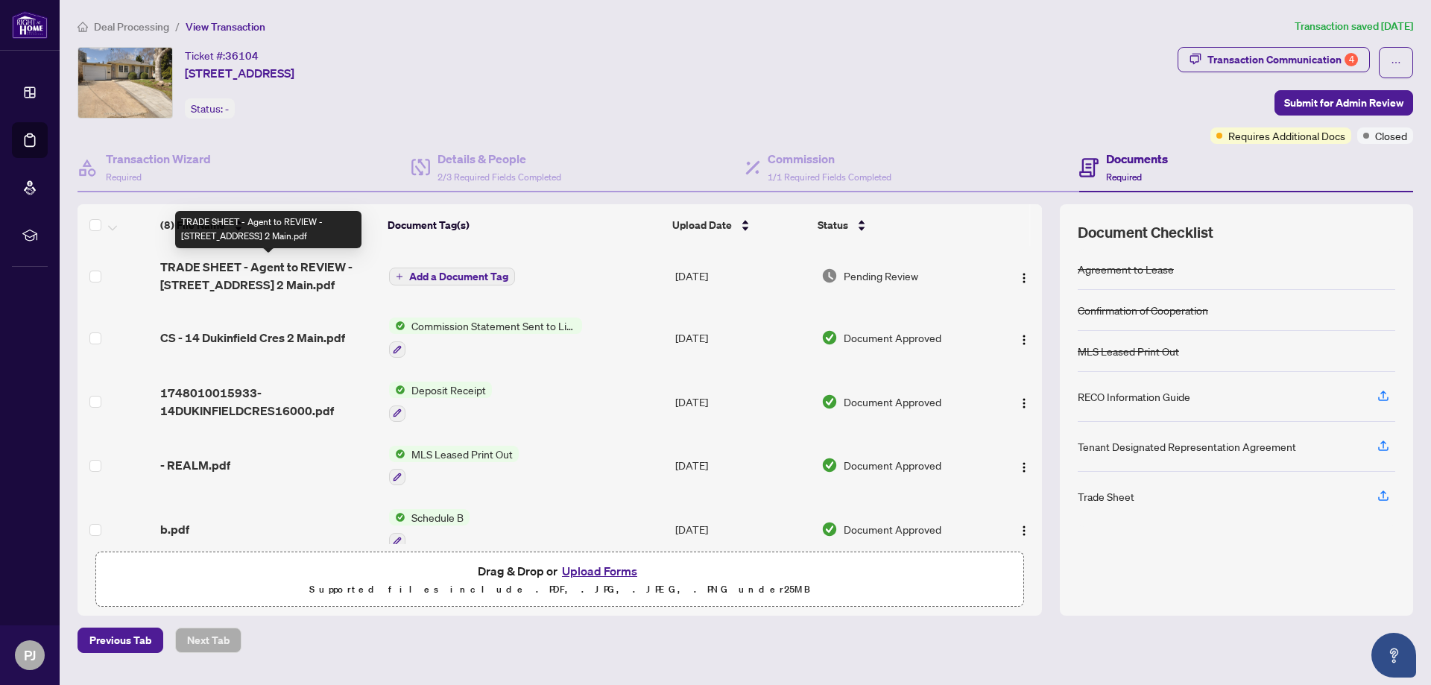
click at [305, 267] on span "TRADE SHEET - Agent to REVIEW - [STREET_ADDRESS] 2 Main.pdf" at bounding box center [268, 276] width 217 height 36
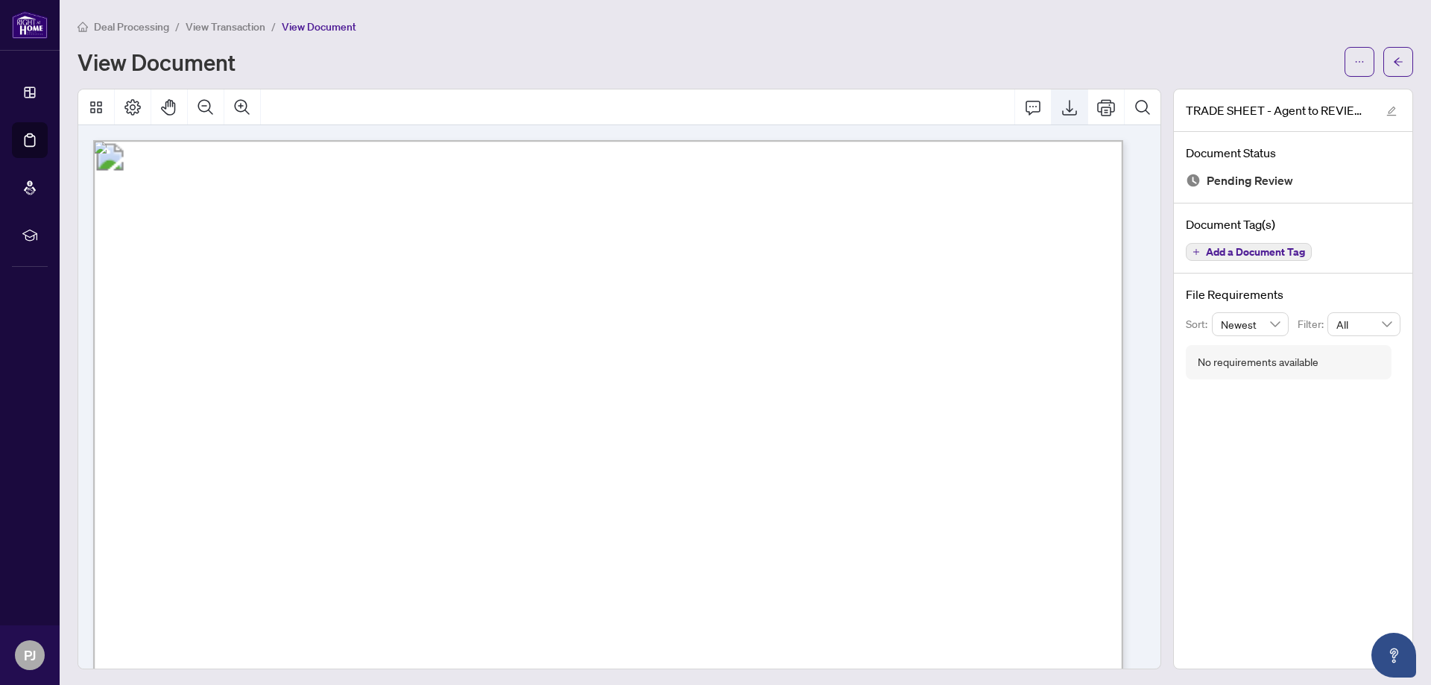
click at [1062, 105] on icon "Export" at bounding box center [1069, 108] width 15 height 16
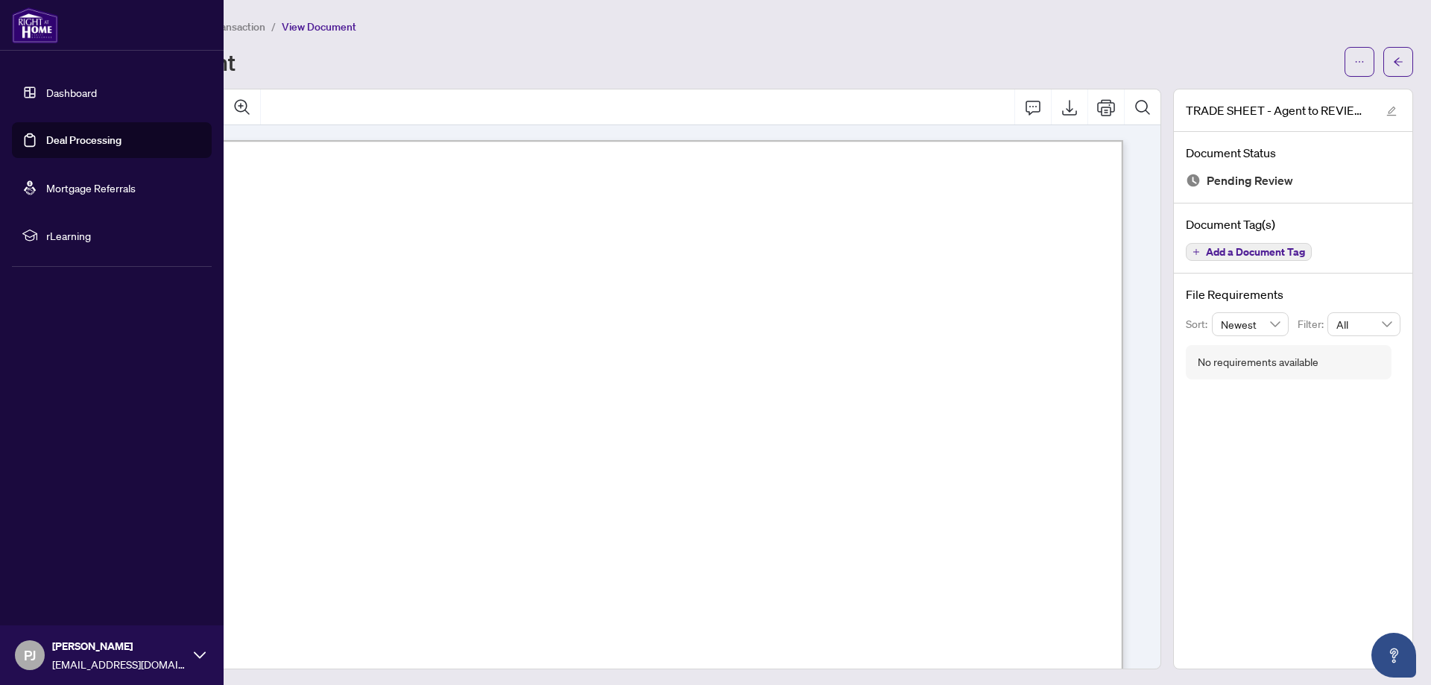
click at [60, 139] on link "Deal Processing" at bounding box center [83, 139] width 75 height 13
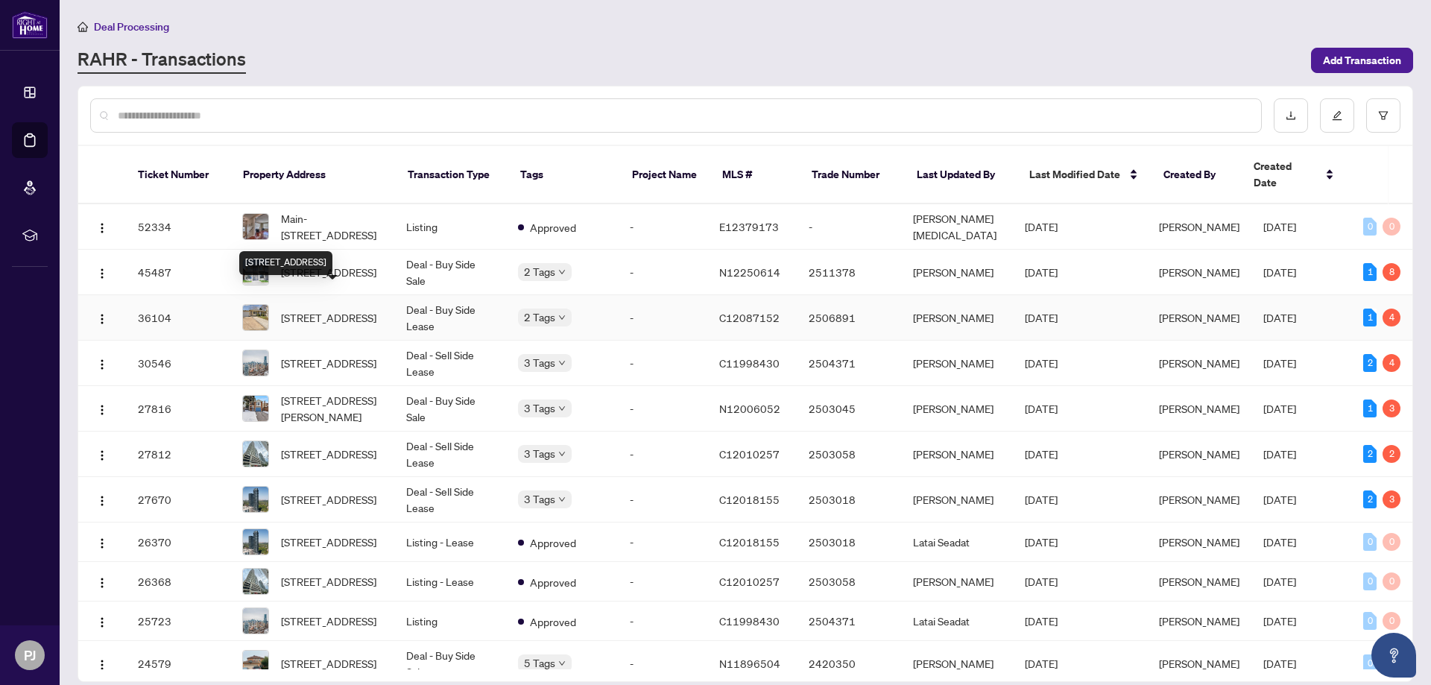
click at [326, 309] on span "[STREET_ADDRESS]" at bounding box center [328, 317] width 95 height 16
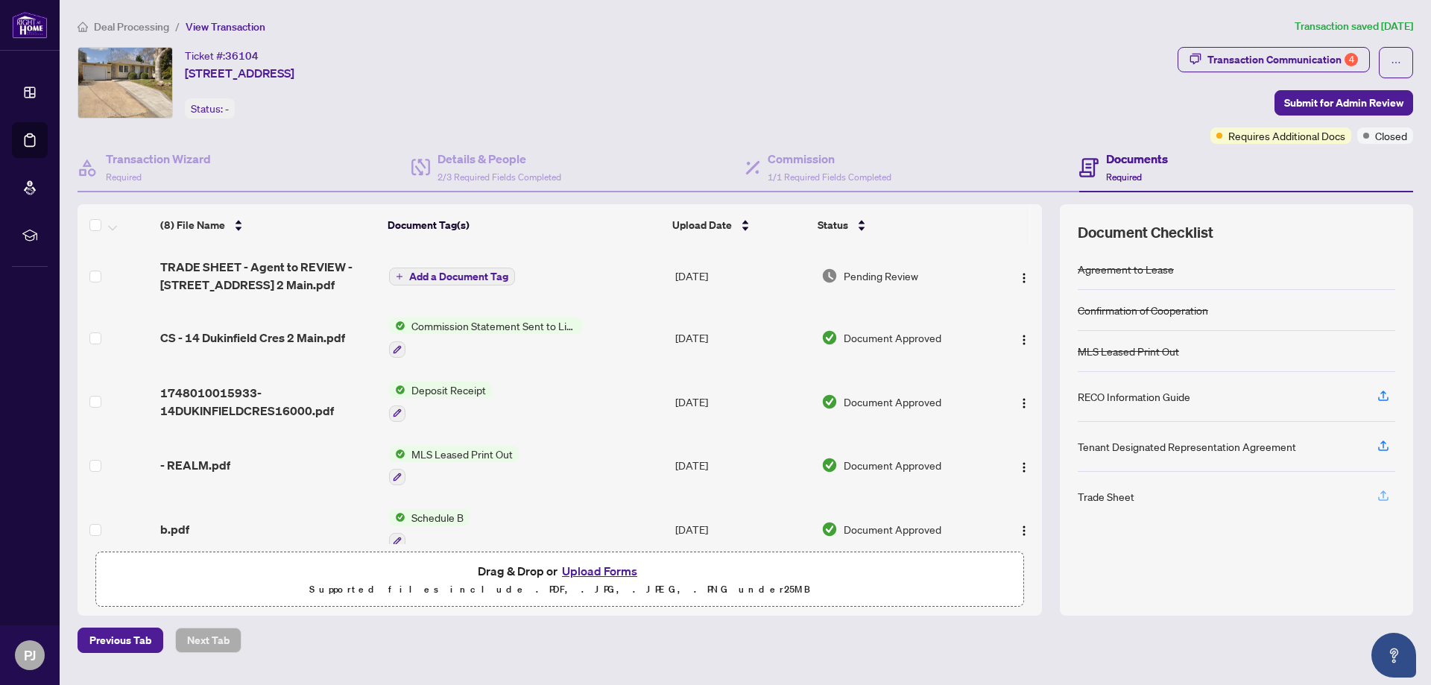
click at [1384, 496] on icon "button" at bounding box center [1382, 495] width 13 height 13
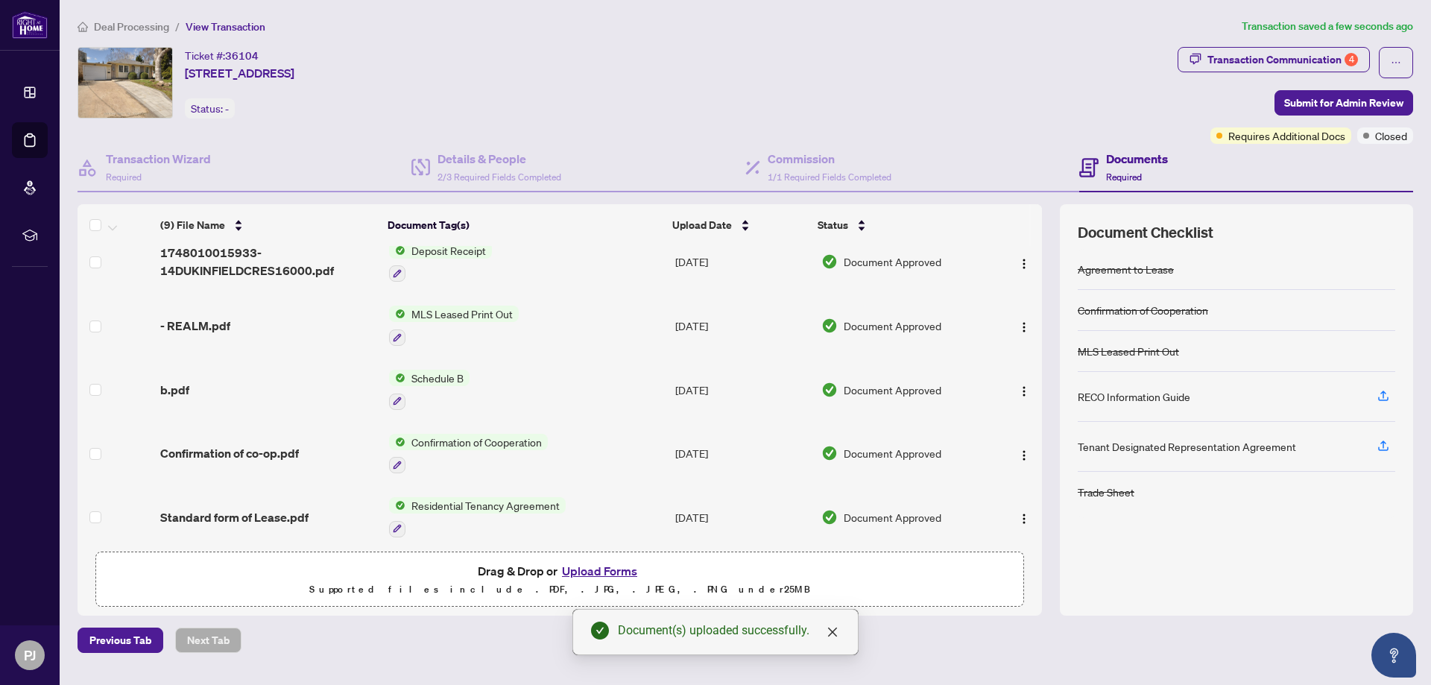
scroll to position [275, 0]
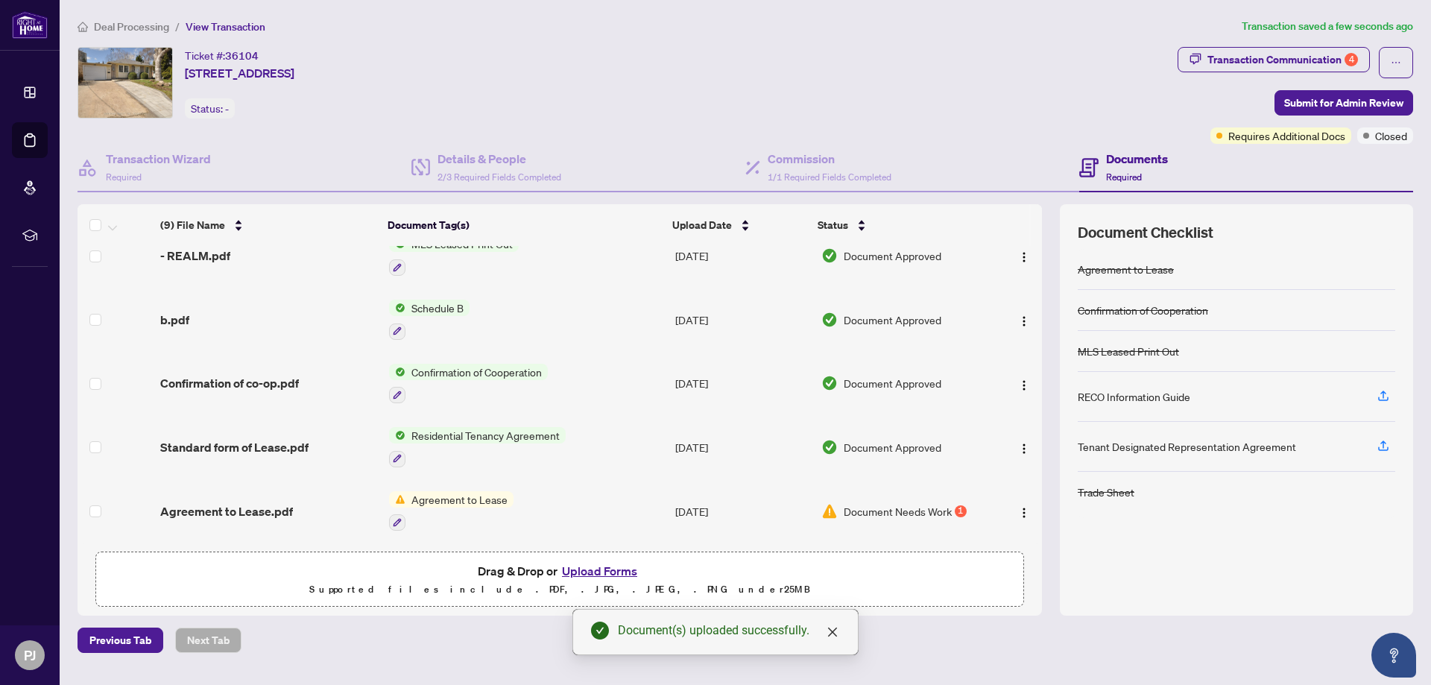
click at [899, 504] on span "Document Needs Work" at bounding box center [897, 511] width 108 height 16
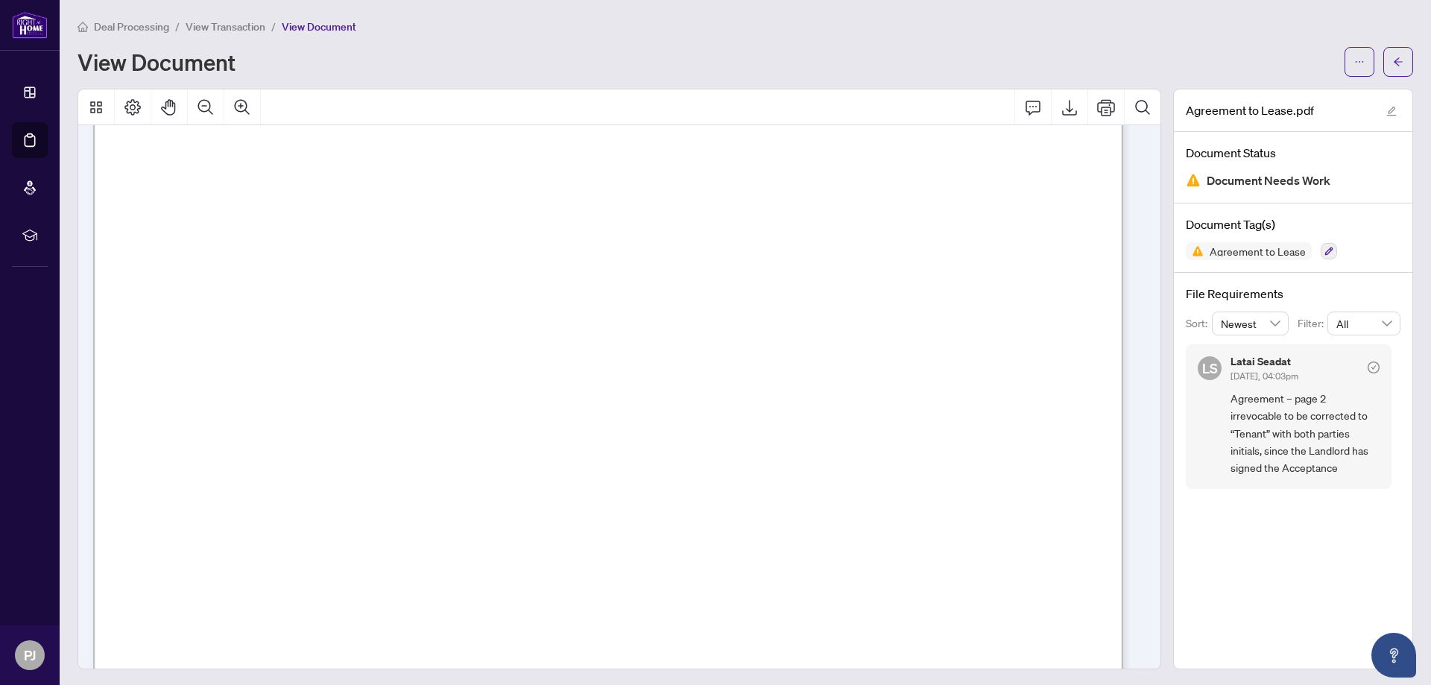
scroll to position [4694, 0]
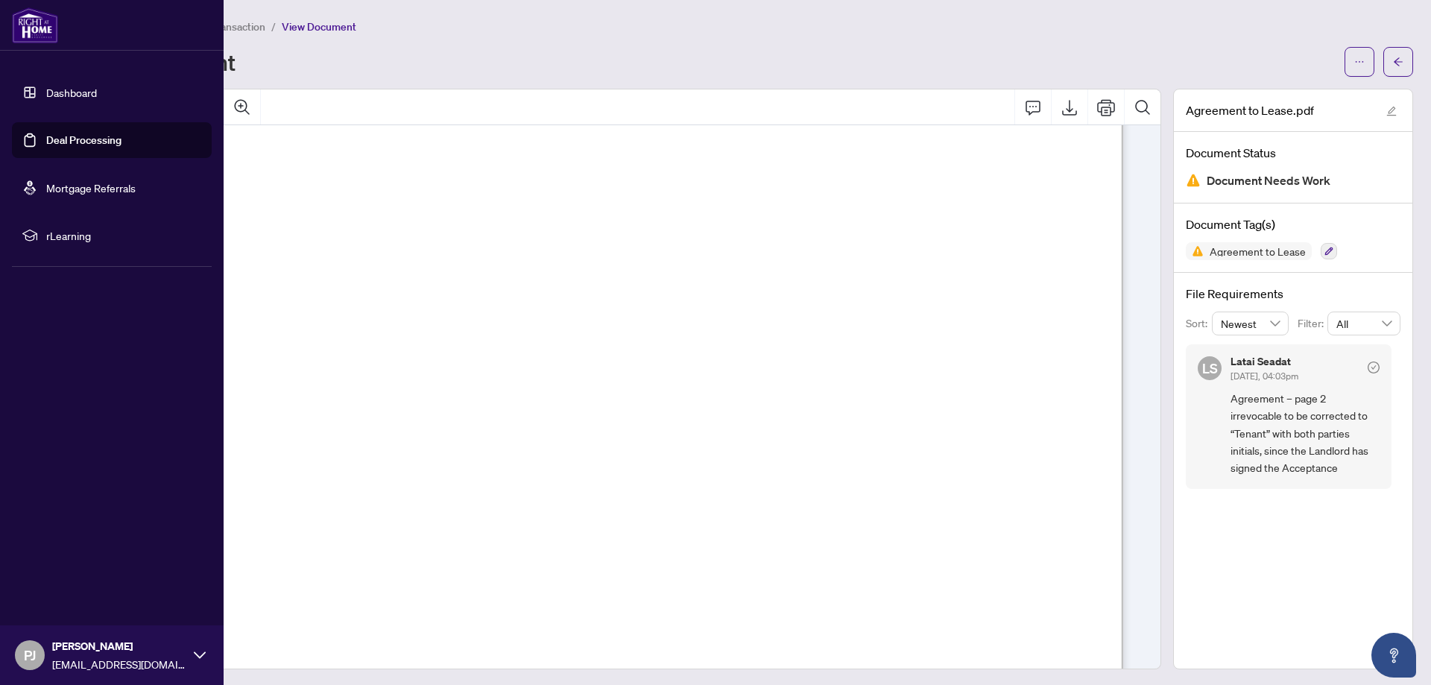
click at [101, 134] on link "Deal Processing" at bounding box center [83, 139] width 75 height 13
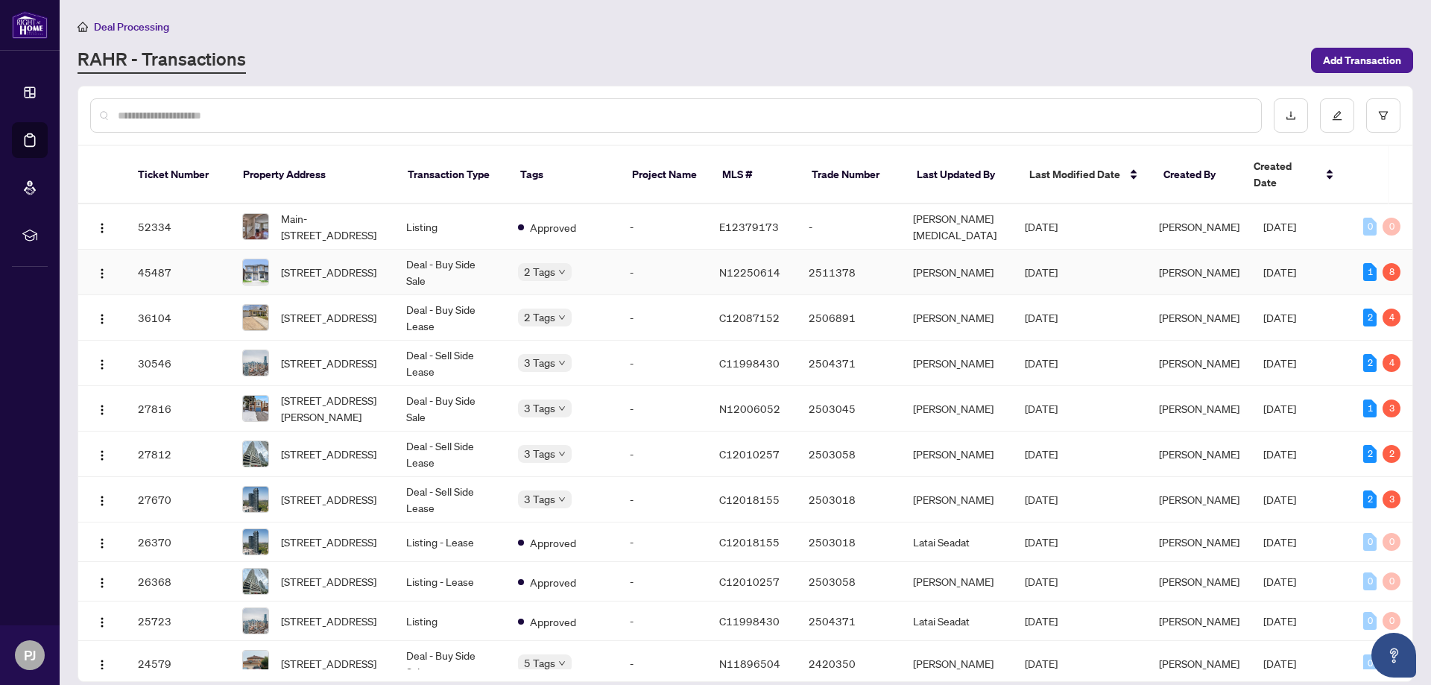
click at [422, 261] on td "Deal - Buy Side Sale" at bounding box center [450, 272] width 112 height 45
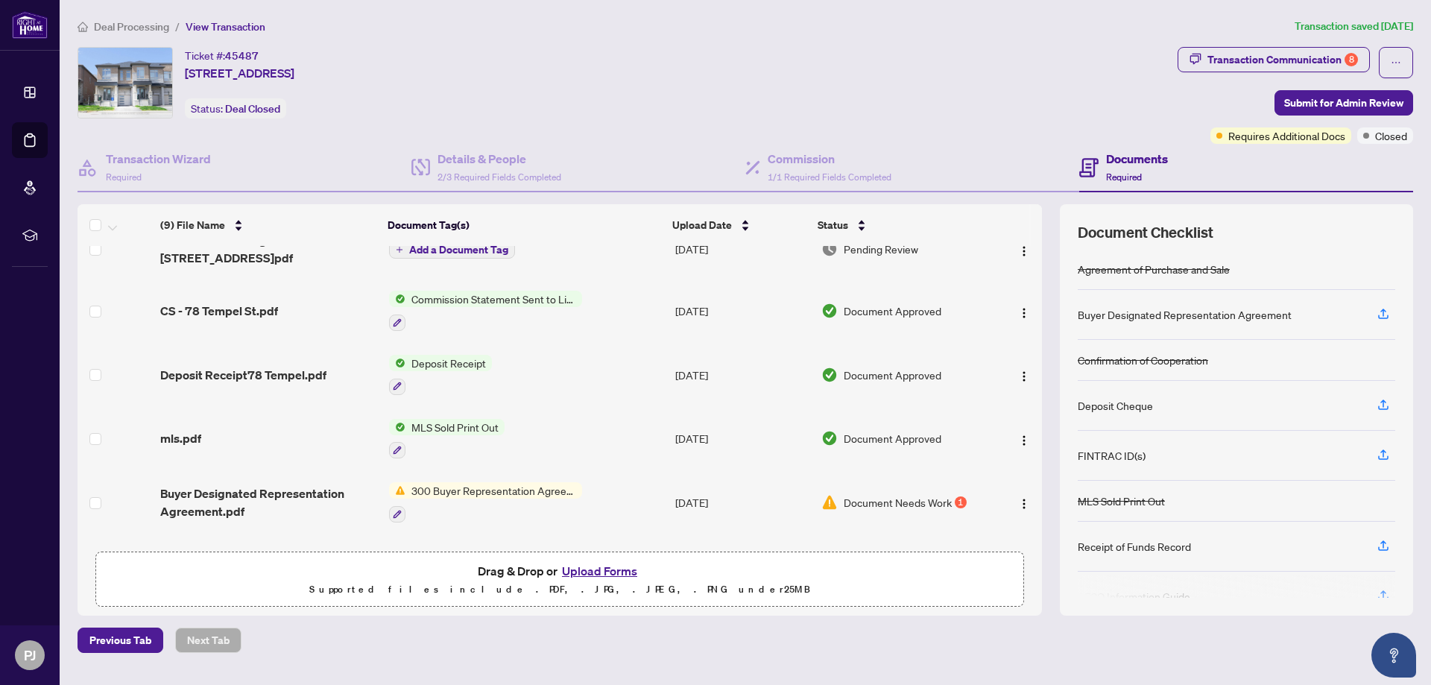
scroll to position [149, 0]
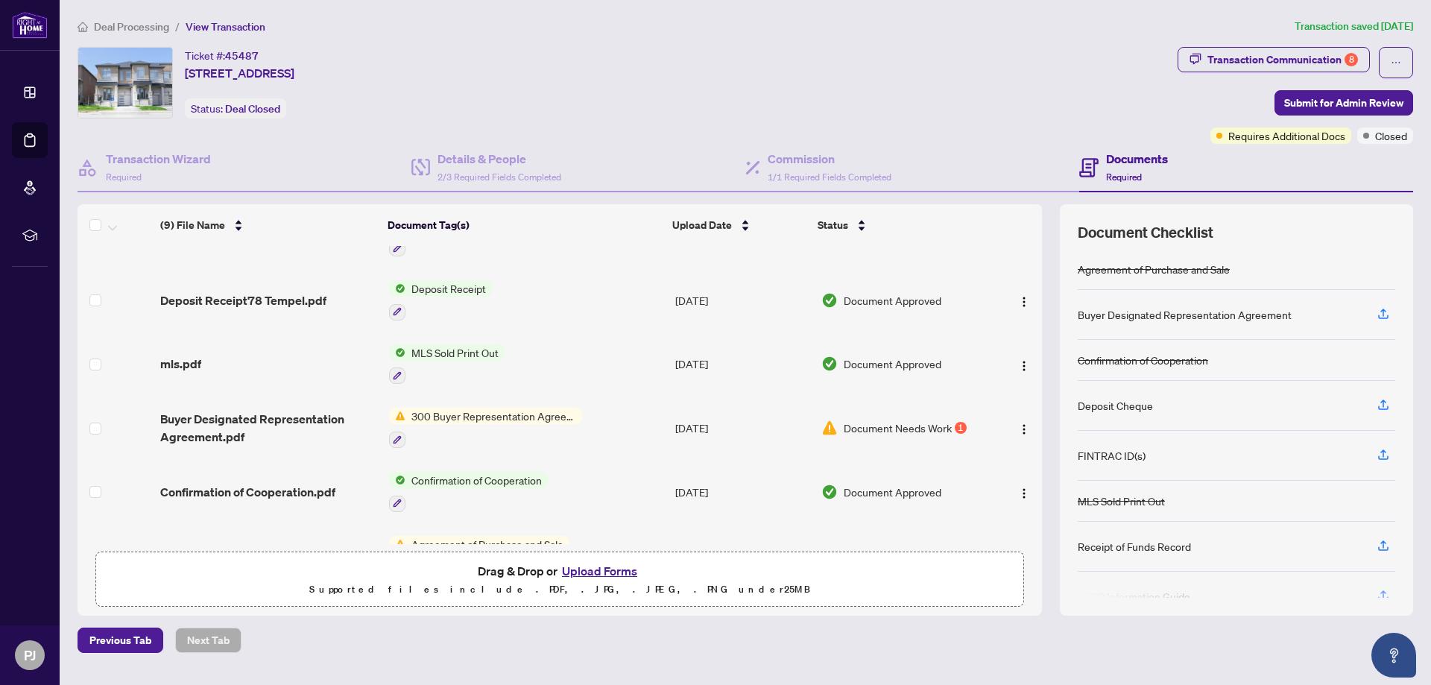
click at [546, 417] on span "300 Buyer Representation Agreement - Authority for Purchase or Lease" at bounding box center [493, 416] width 177 height 16
click at [289, 417] on span "Buyer Designated Representation Agreement.pdf" at bounding box center [268, 428] width 217 height 36
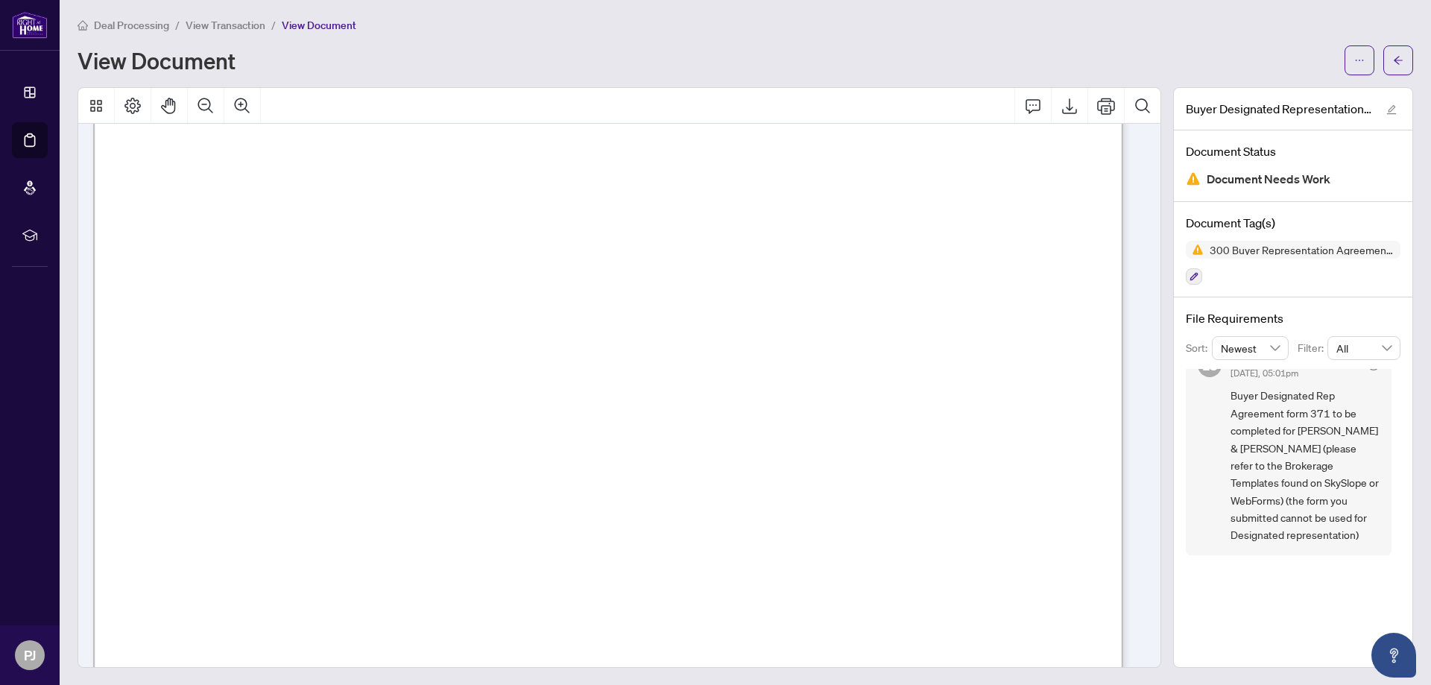
scroll to position [472, 0]
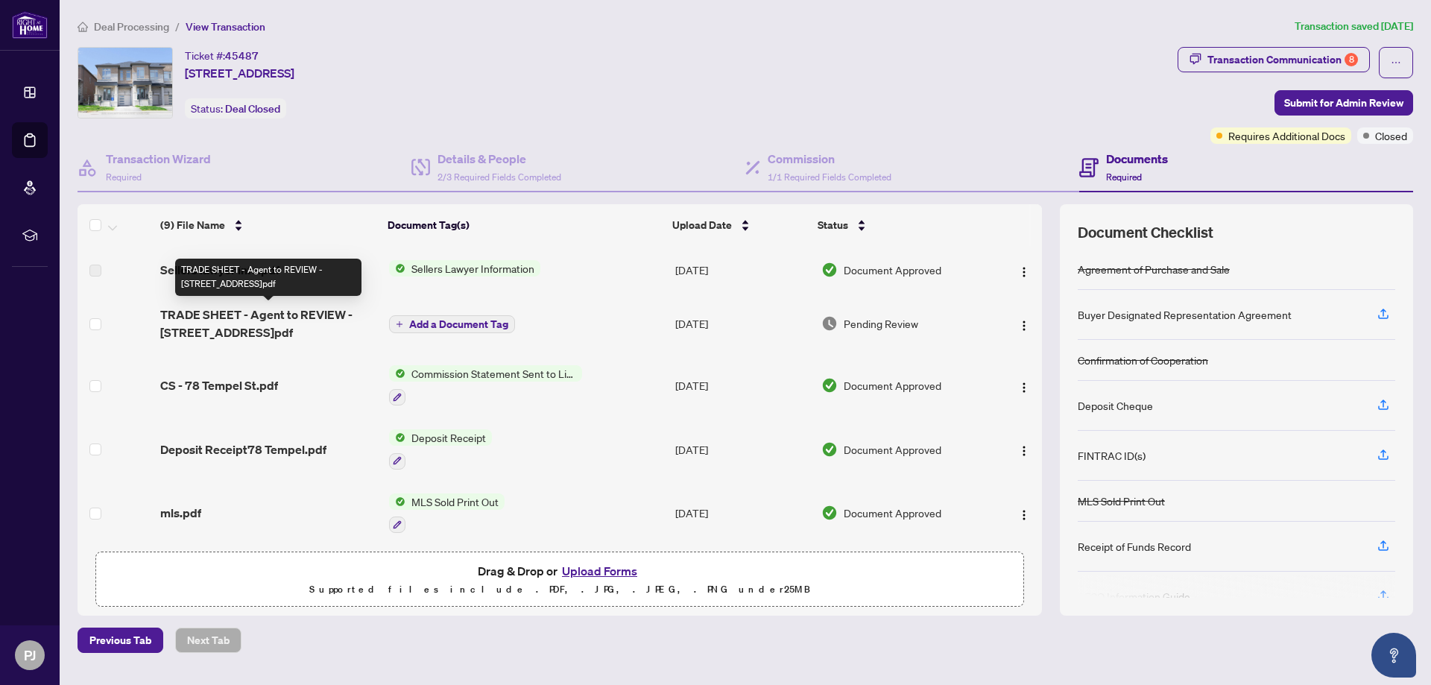
click at [277, 317] on span "TRADE SHEET - Agent to REVIEW - [STREET_ADDRESS]pdf" at bounding box center [268, 323] width 217 height 36
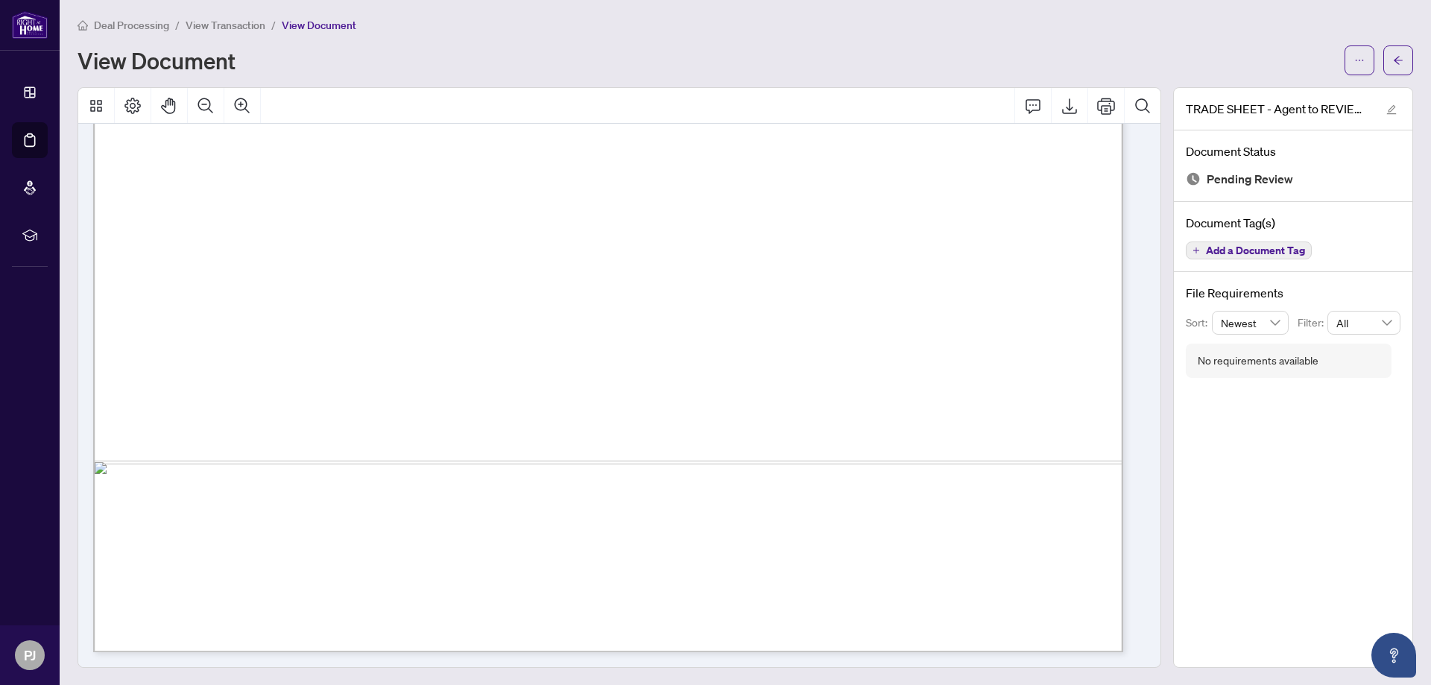
scroll to position [372, 0]
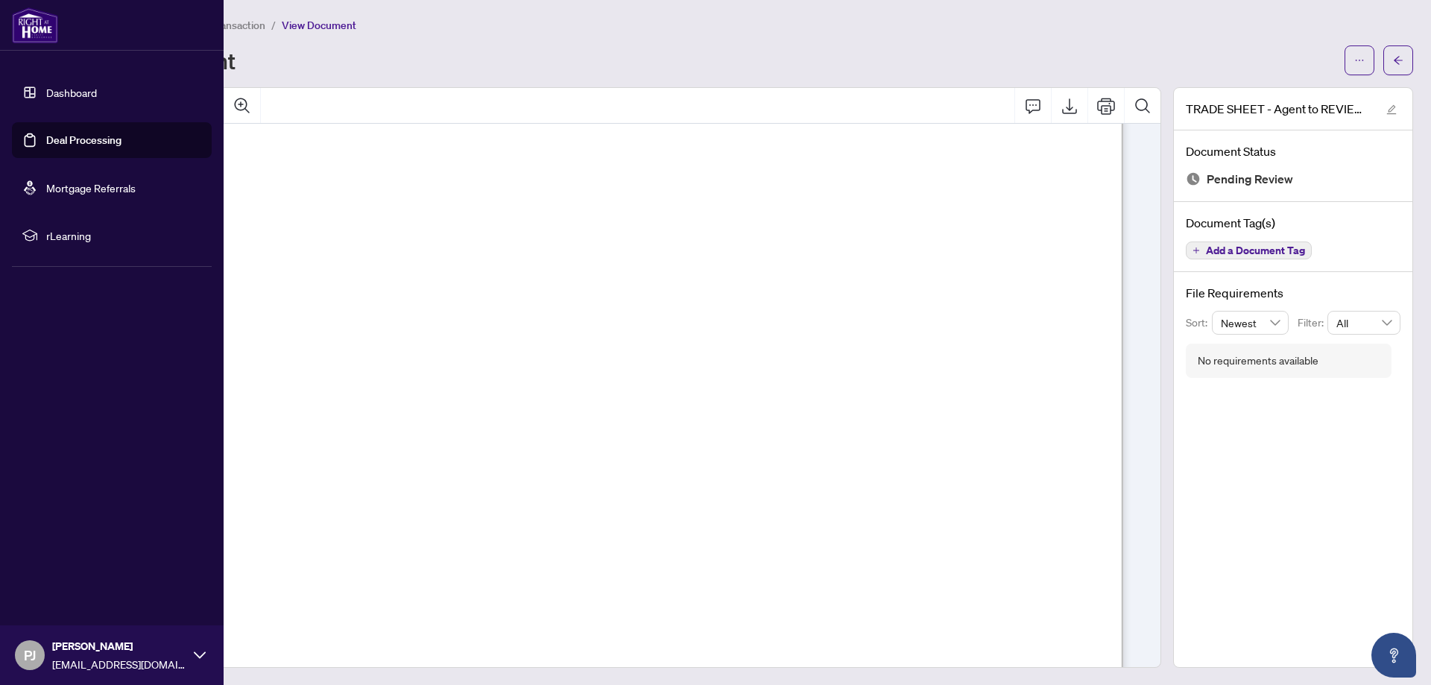
click at [92, 136] on link "Deal Processing" at bounding box center [83, 139] width 75 height 13
